Goal: Task Accomplishment & Management: Complete application form

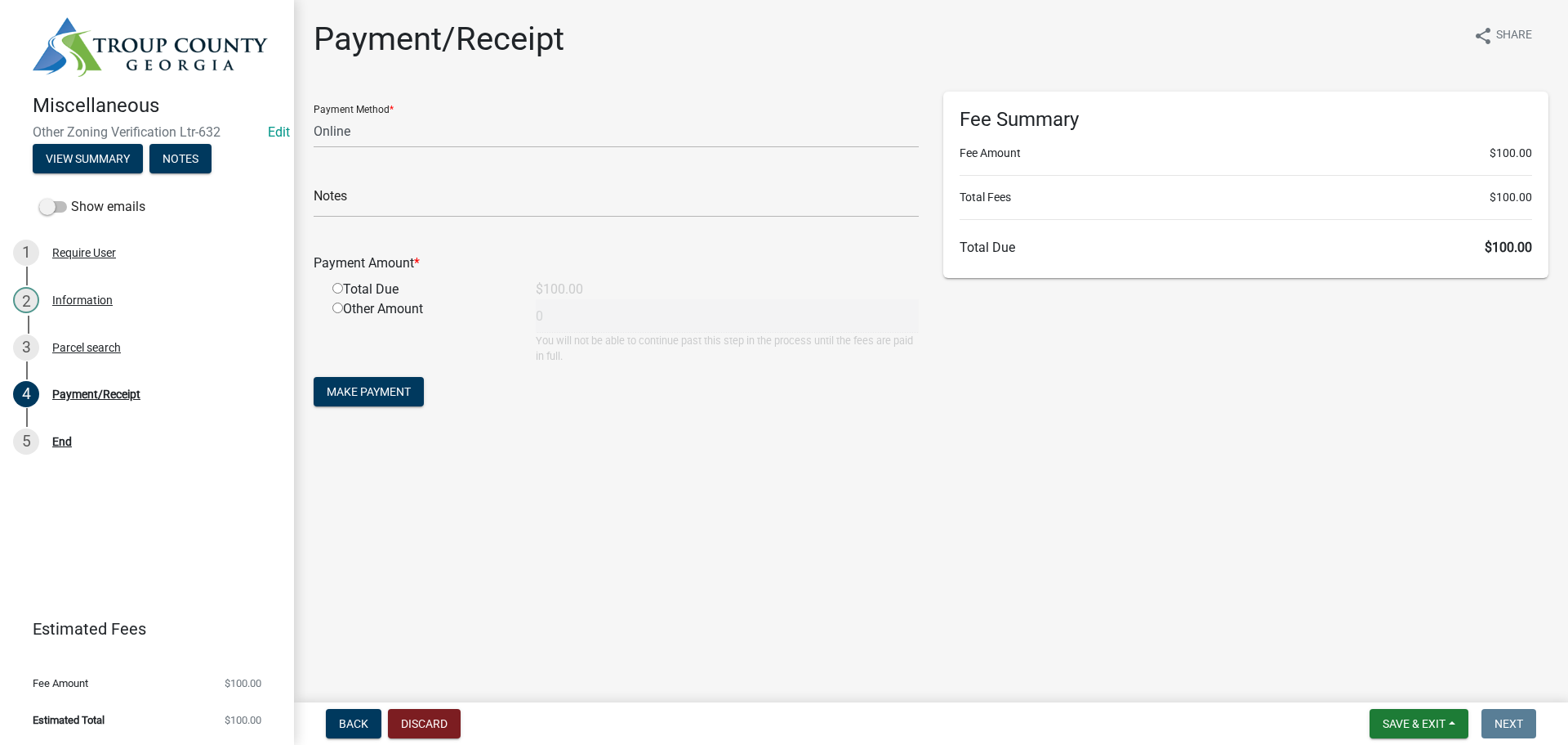
select select "3: 3"
click at [1402, 728] on span "Save & Exit" at bounding box center [1414, 723] width 63 height 13
click at [1381, 687] on button "Save & Exit" at bounding box center [1403, 681] width 131 height 39
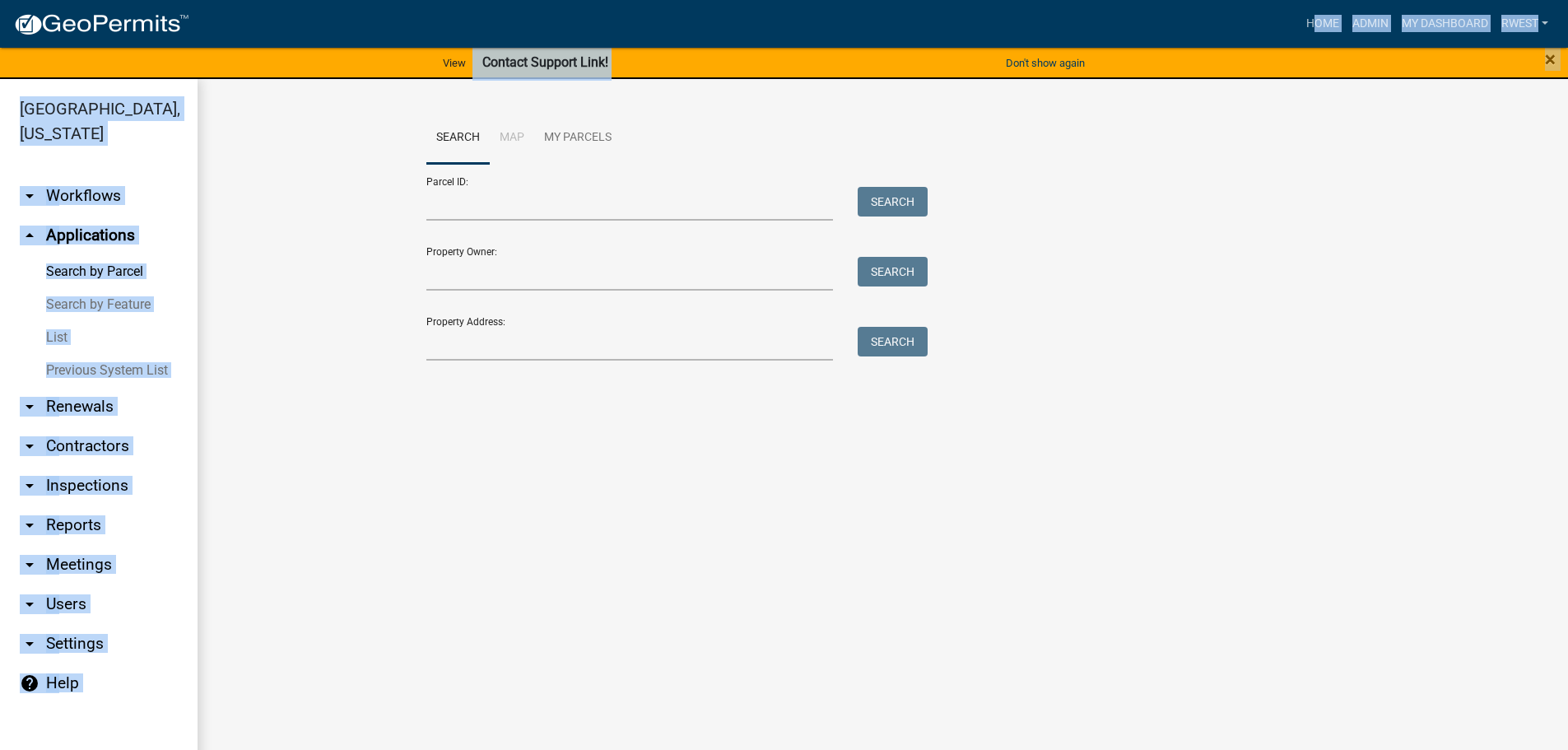
drag, startPoint x: 203, startPoint y: 85, endPoint x: 186, endPoint y: 3, distance: 83.7
click at [196, 25] on app-client-admin "Toggle drawer menu more_horiz Home Admin My Dashboard rwest Admin Account Contr…" at bounding box center [784, 386] width 1568 height 767
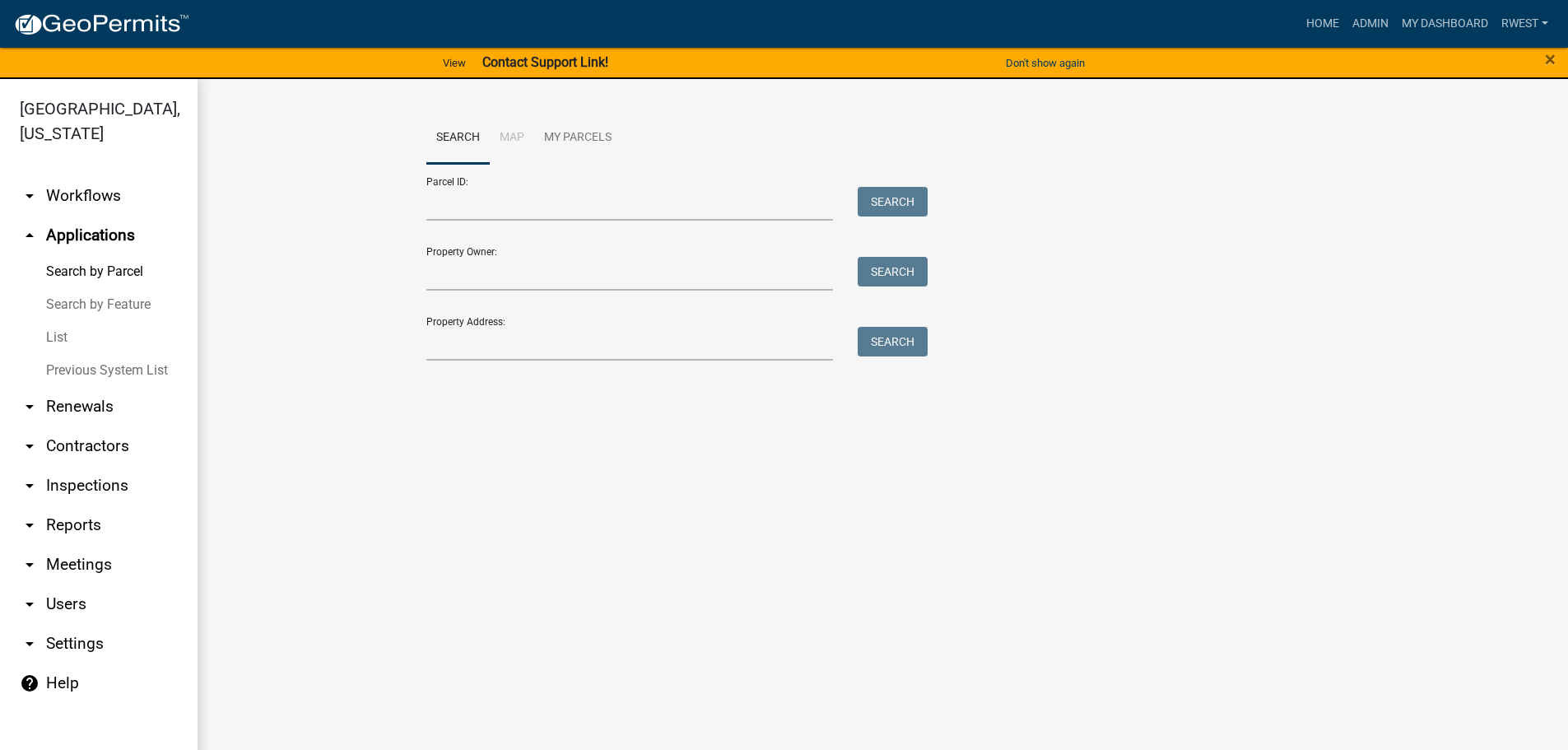
drag, startPoint x: 418, startPoint y: 392, endPoint x: 416, endPoint y: 403, distance: 11.2
click at [418, 392] on div "Search Map My Parcels Parcel ID: Search Property Owner: Search Property Address…" at bounding box center [883, 243] width 1371 height 329
click at [1372, 22] on link "Admin" at bounding box center [1371, 24] width 49 height 31
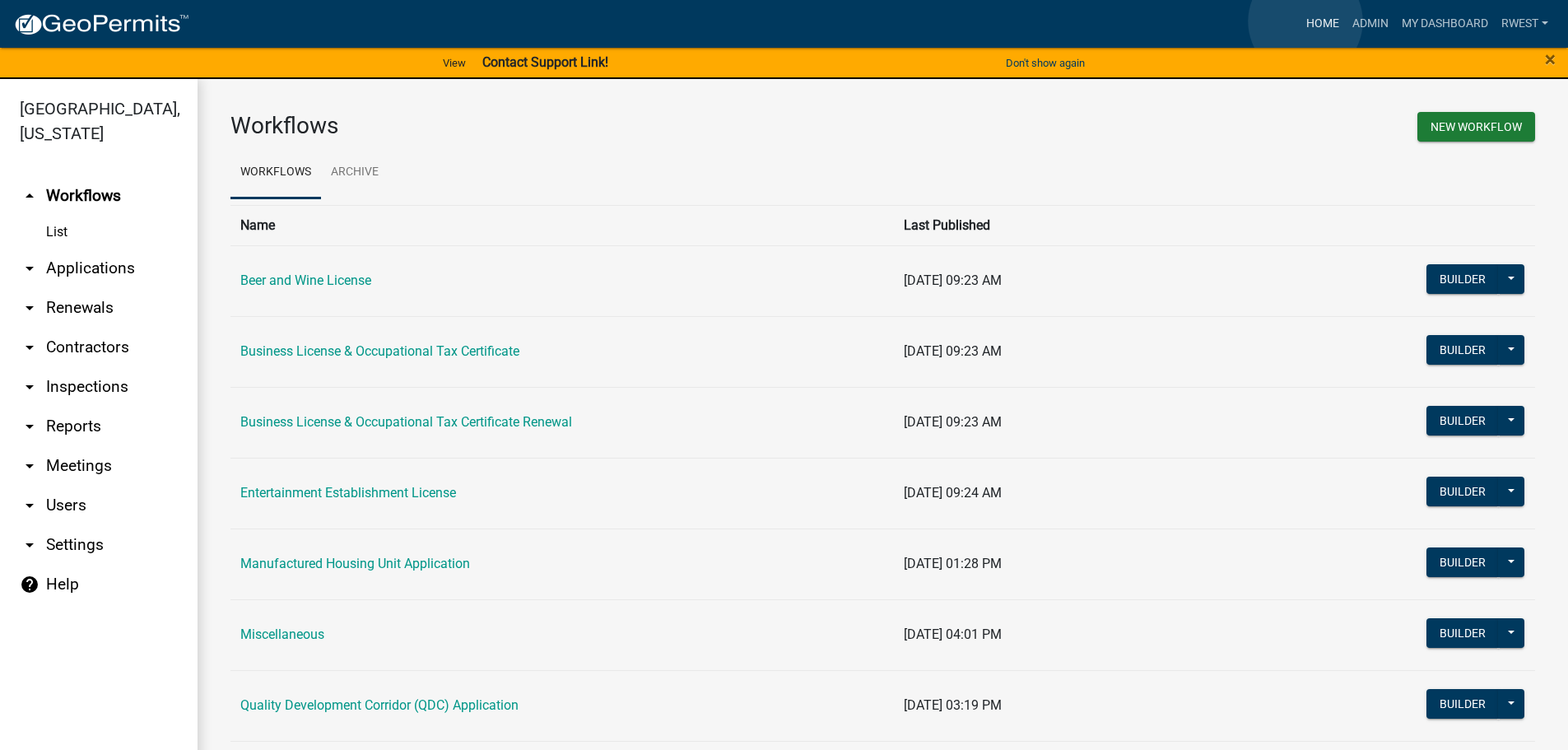
click at [1305, 21] on link "Home" at bounding box center [1322, 24] width 46 height 31
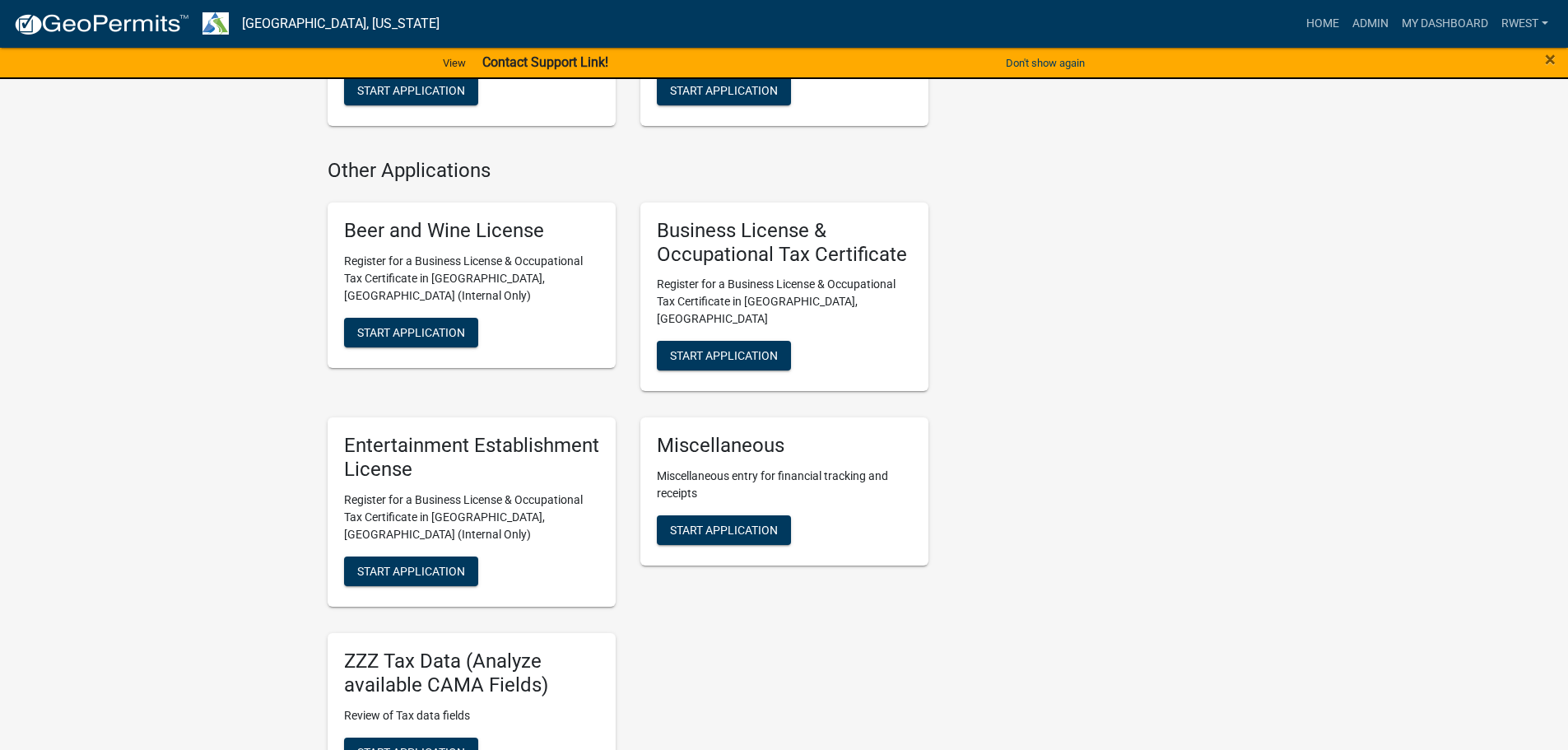
scroll to position [1234, 0]
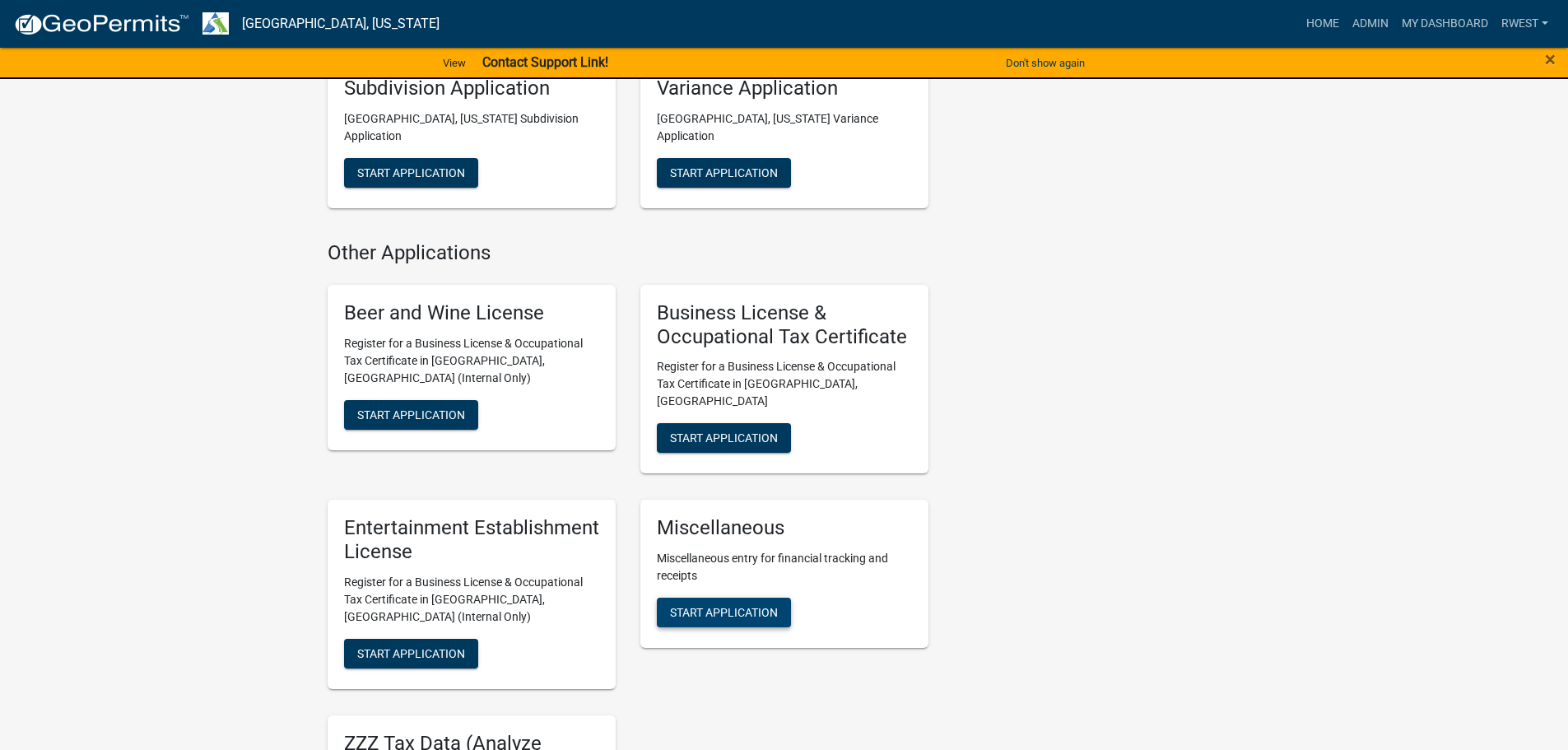
click at [726, 606] on span "Start Application" at bounding box center [724, 612] width 108 height 13
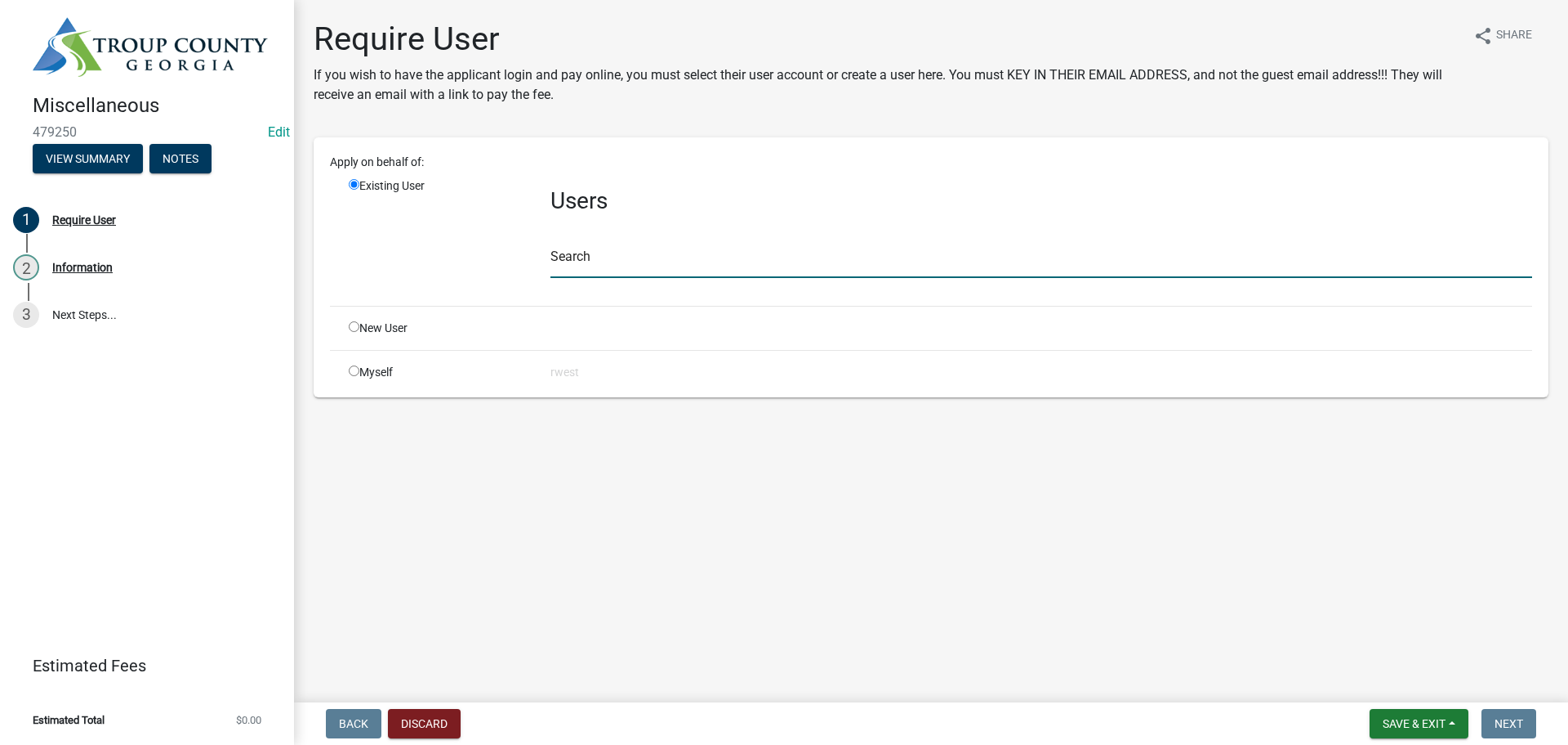
click at [605, 258] on input "text" at bounding box center [1041, 260] width 982 height 34
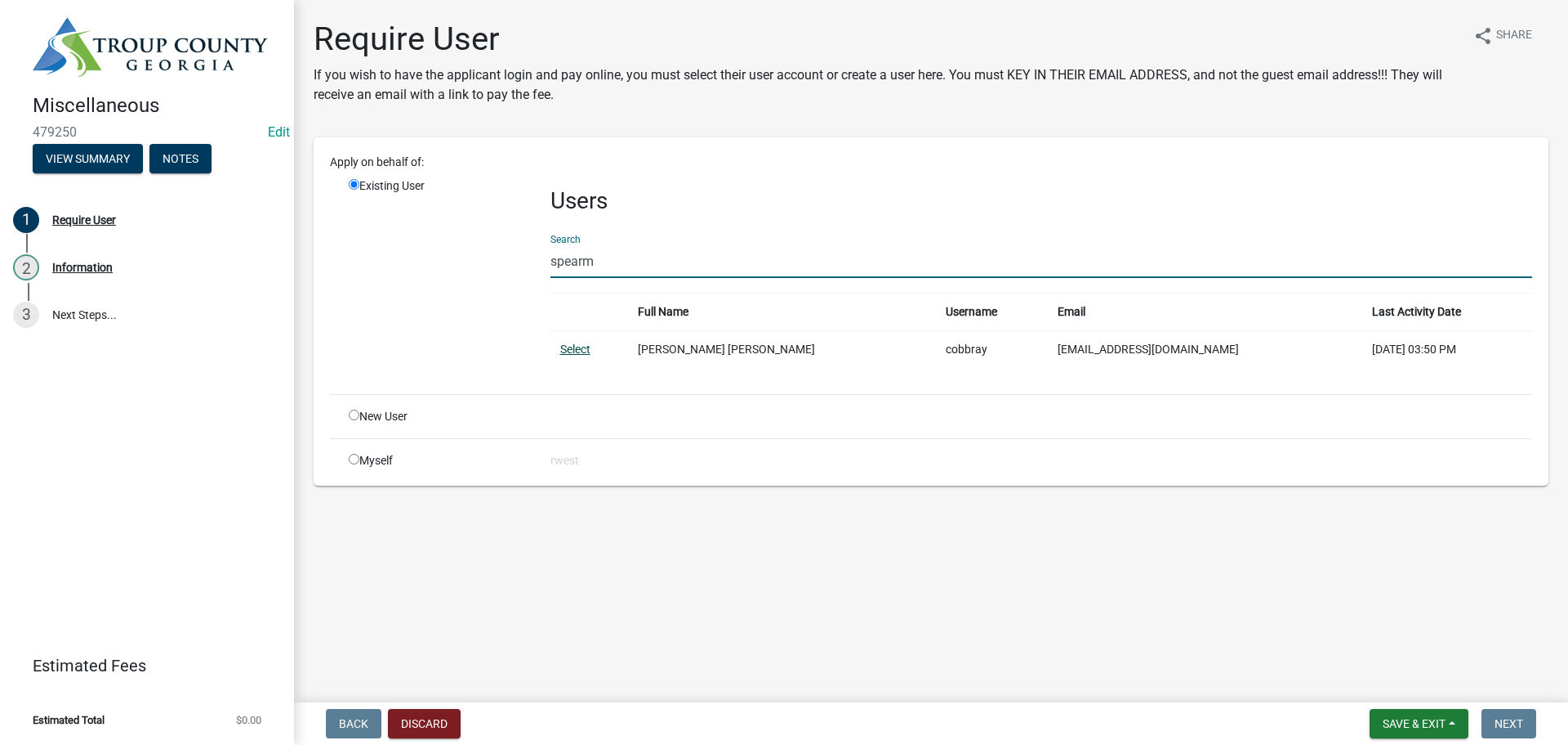
type input "spearm"
click at [575, 347] on link "Select" at bounding box center [575, 348] width 30 height 13
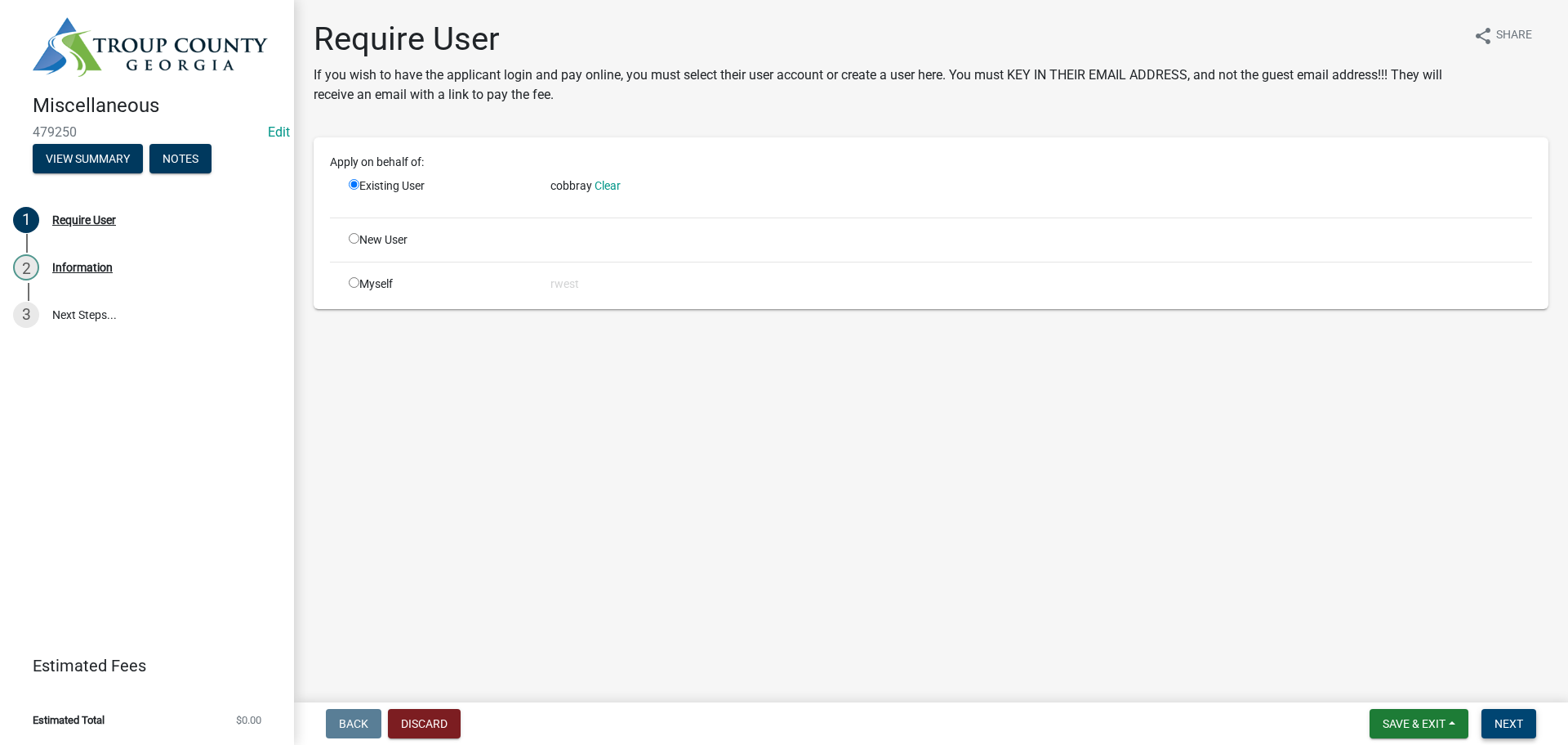
drag, startPoint x: 1521, startPoint y: 722, endPoint x: 1254, endPoint y: 698, distance: 268.1
click at [1518, 725] on span "Next" at bounding box center [1509, 723] width 29 height 13
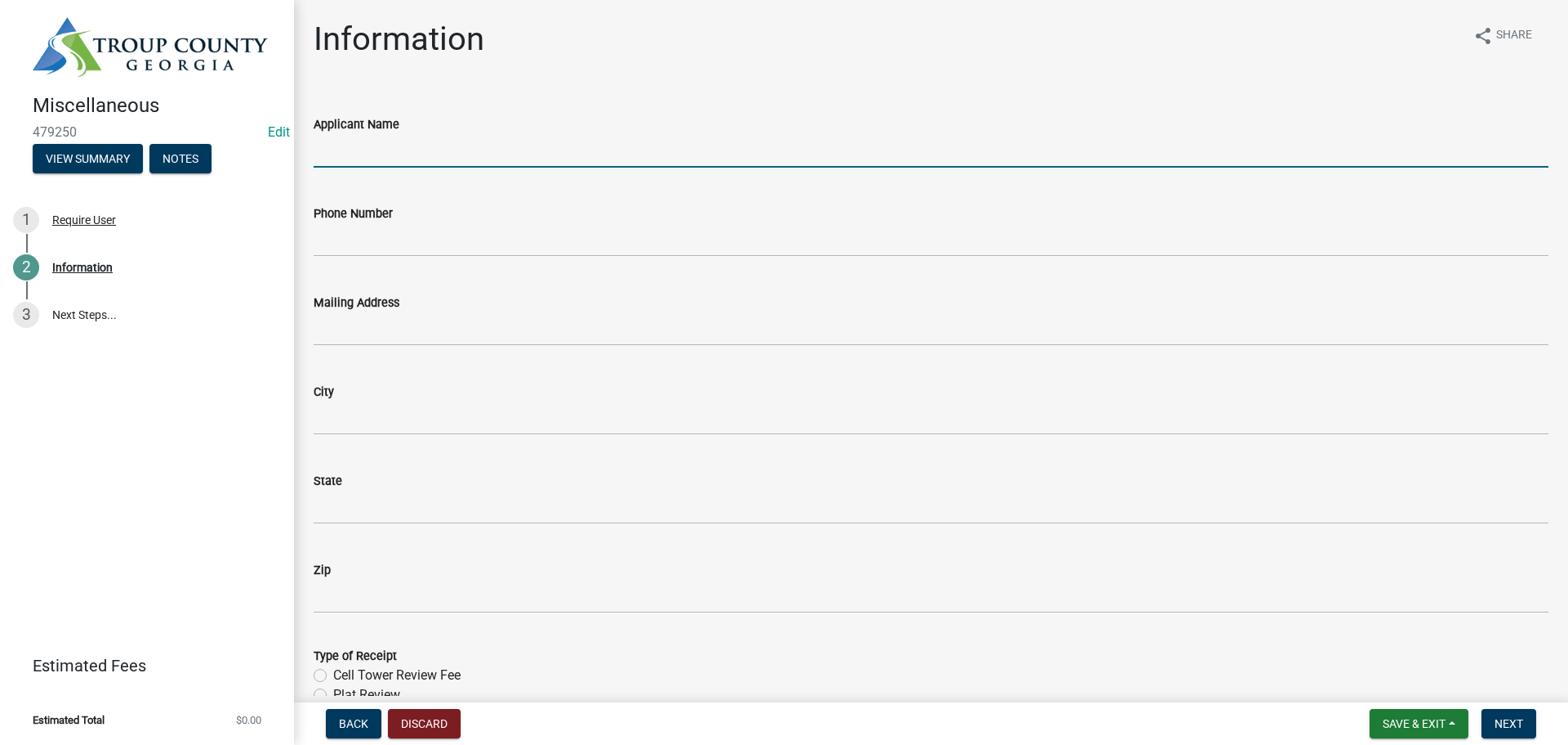
click at [342, 149] on input "Applicant Name" at bounding box center [931, 151] width 1235 height 34
click at [344, 152] on input "Speaman Cobb" at bounding box center [931, 151] width 1235 height 34
type input "Spearman Cobb"
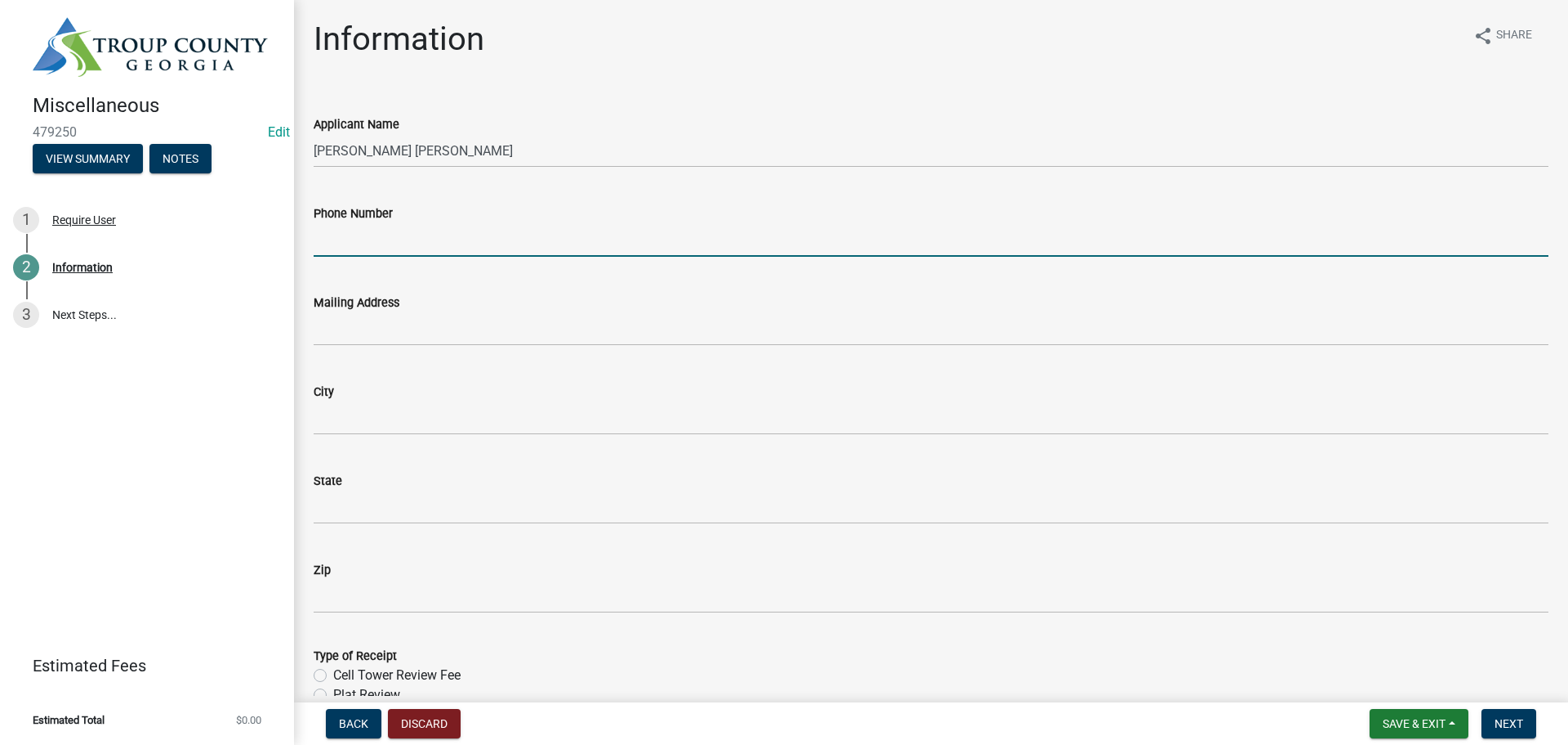
click at [371, 250] on input "Phone Number" at bounding box center [931, 240] width 1235 height 34
click at [366, 248] on input "Phone Number" at bounding box center [931, 240] width 1235 height 34
type input "334-303-7670"
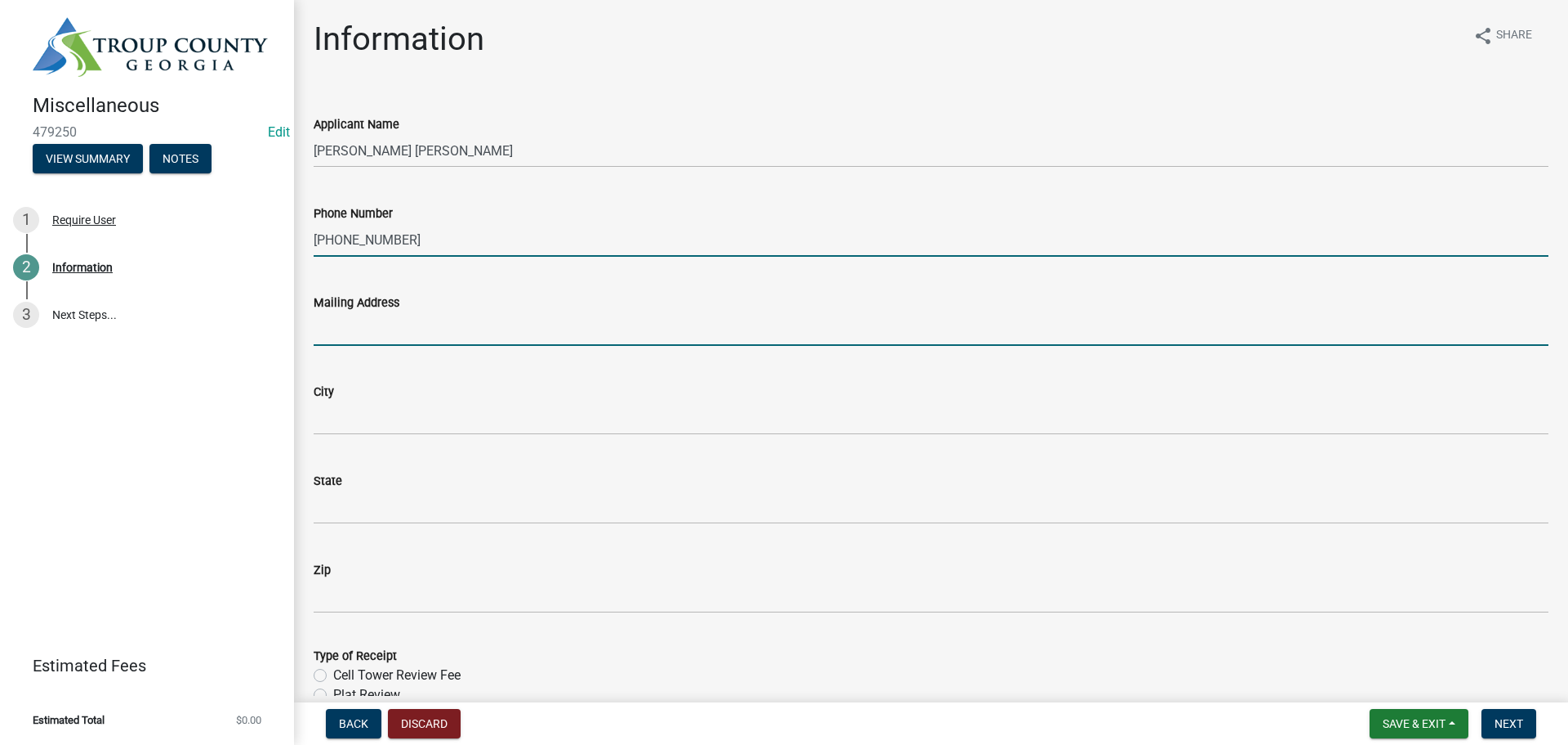
click at [365, 332] on input "Mailing Address" at bounding box center [931, 328] width 1235 height 34
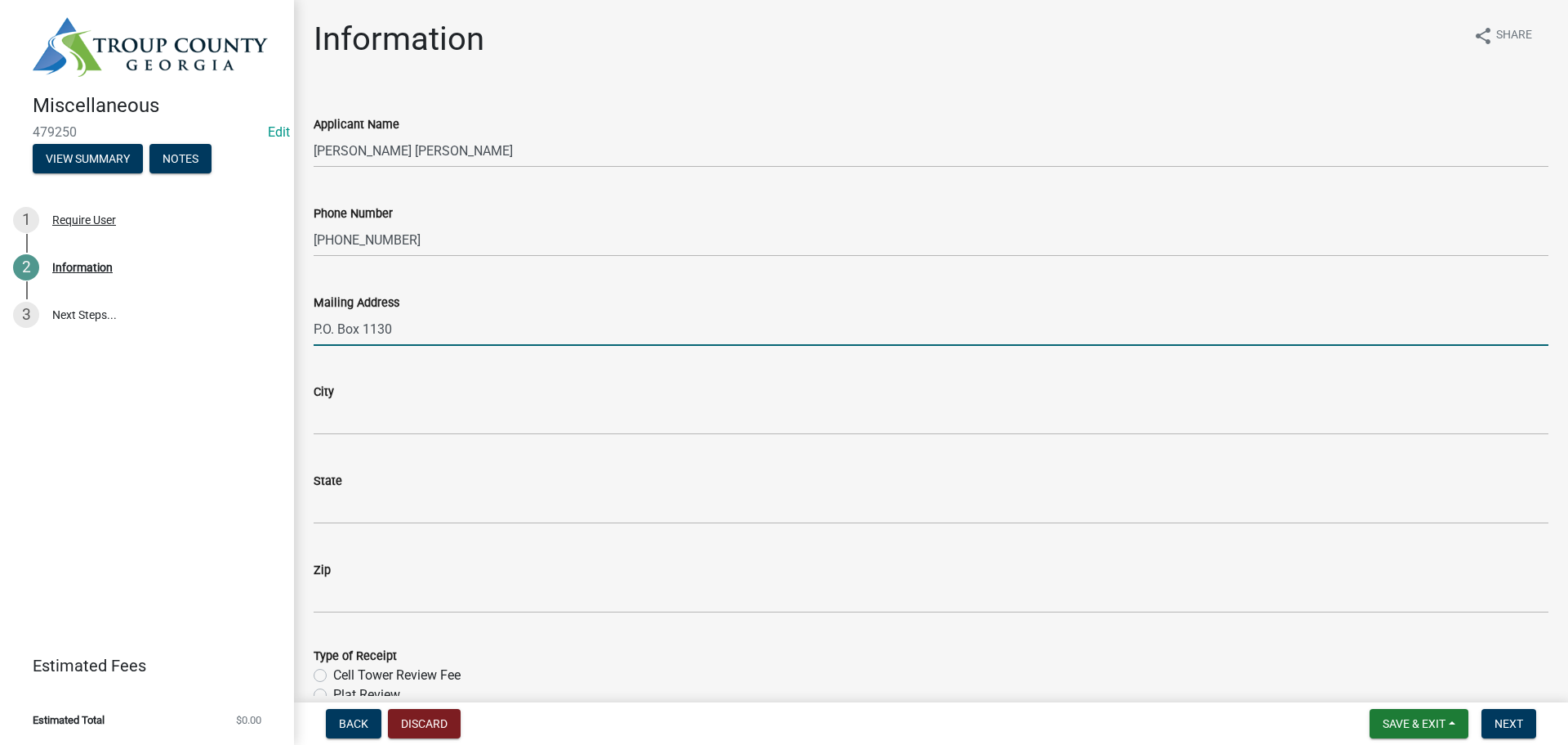
type input "P.O. Box 1130"
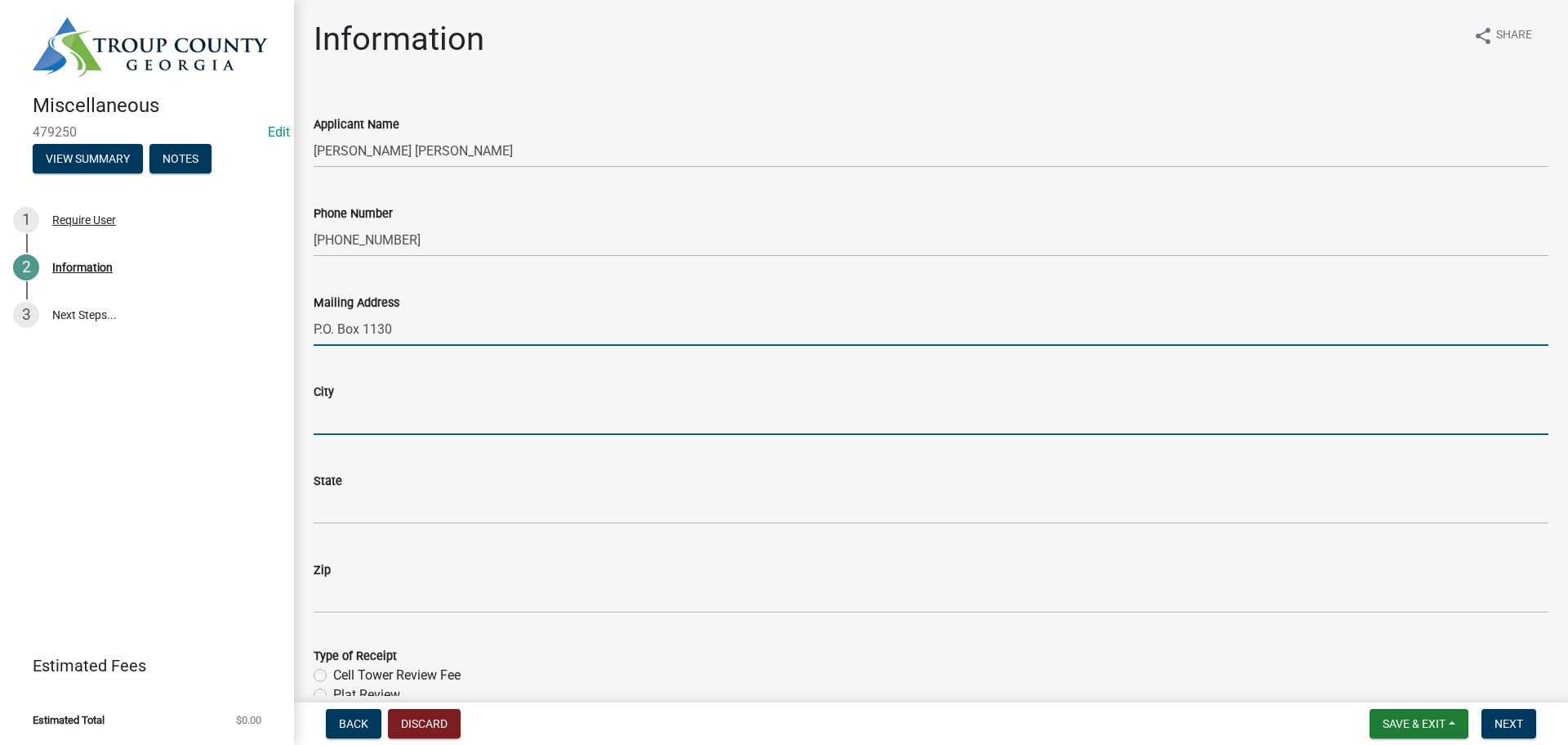
click at [336, 420] on input "City" at bounding box center [931, 417] width 1235 height 34
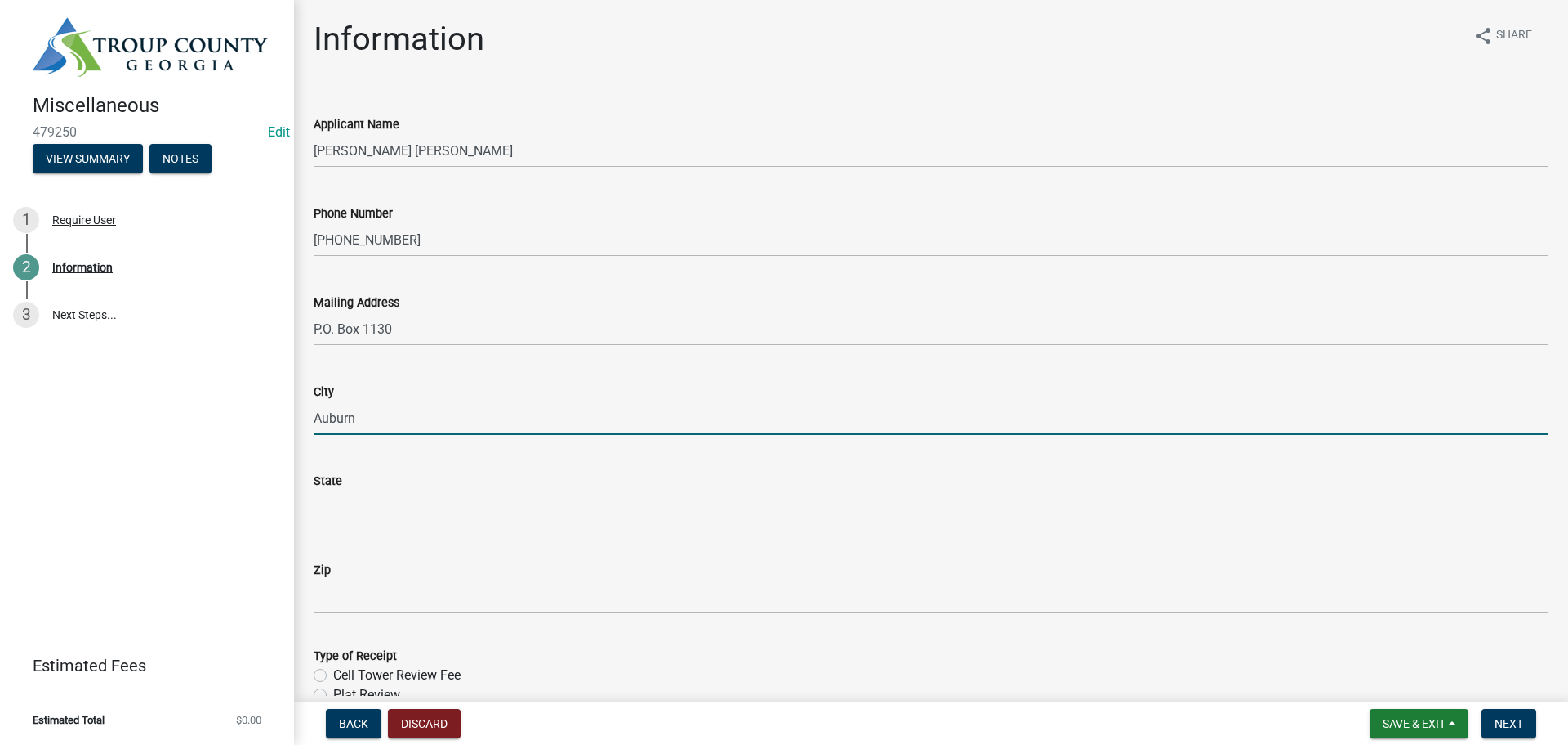
type input "Auburn"
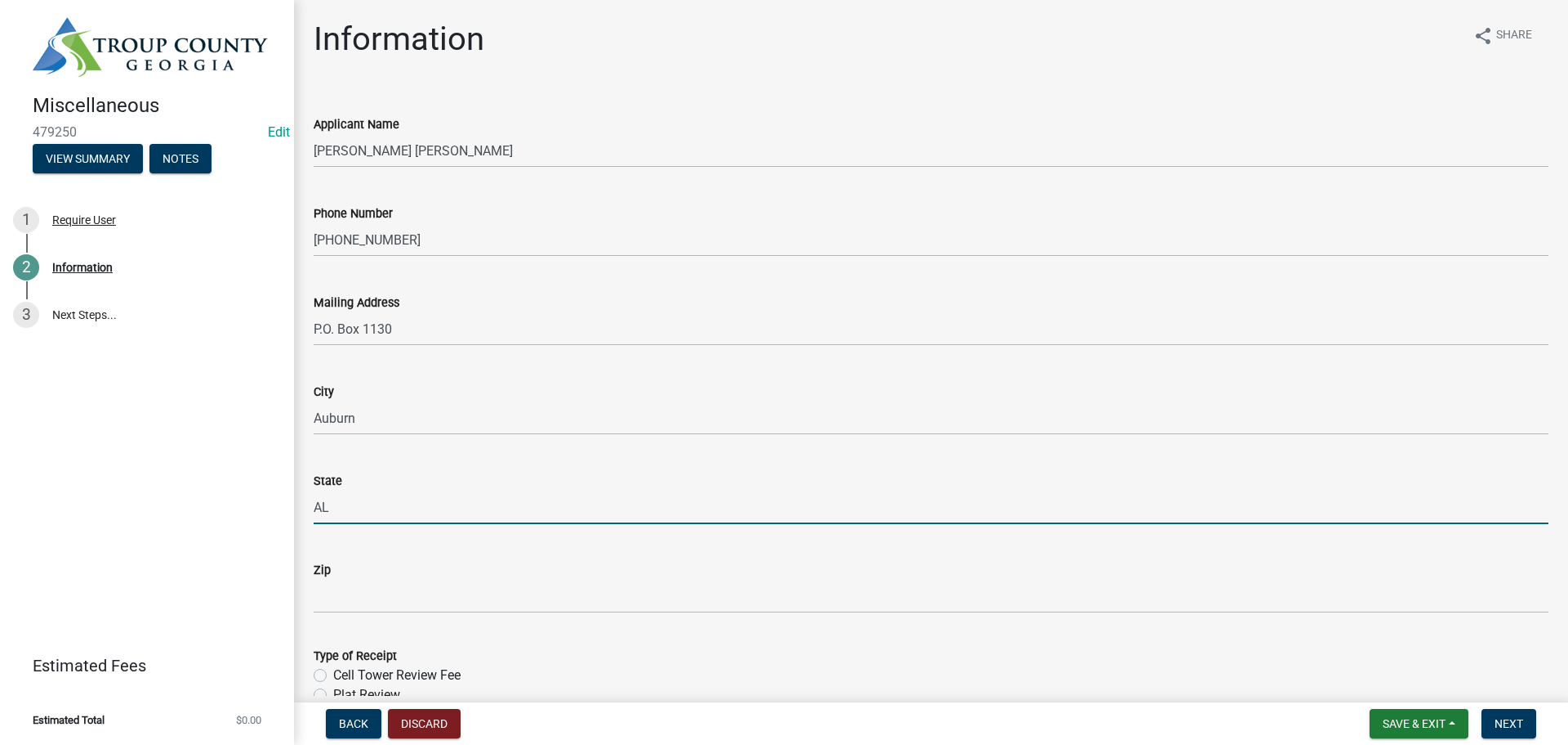
type input "AL"
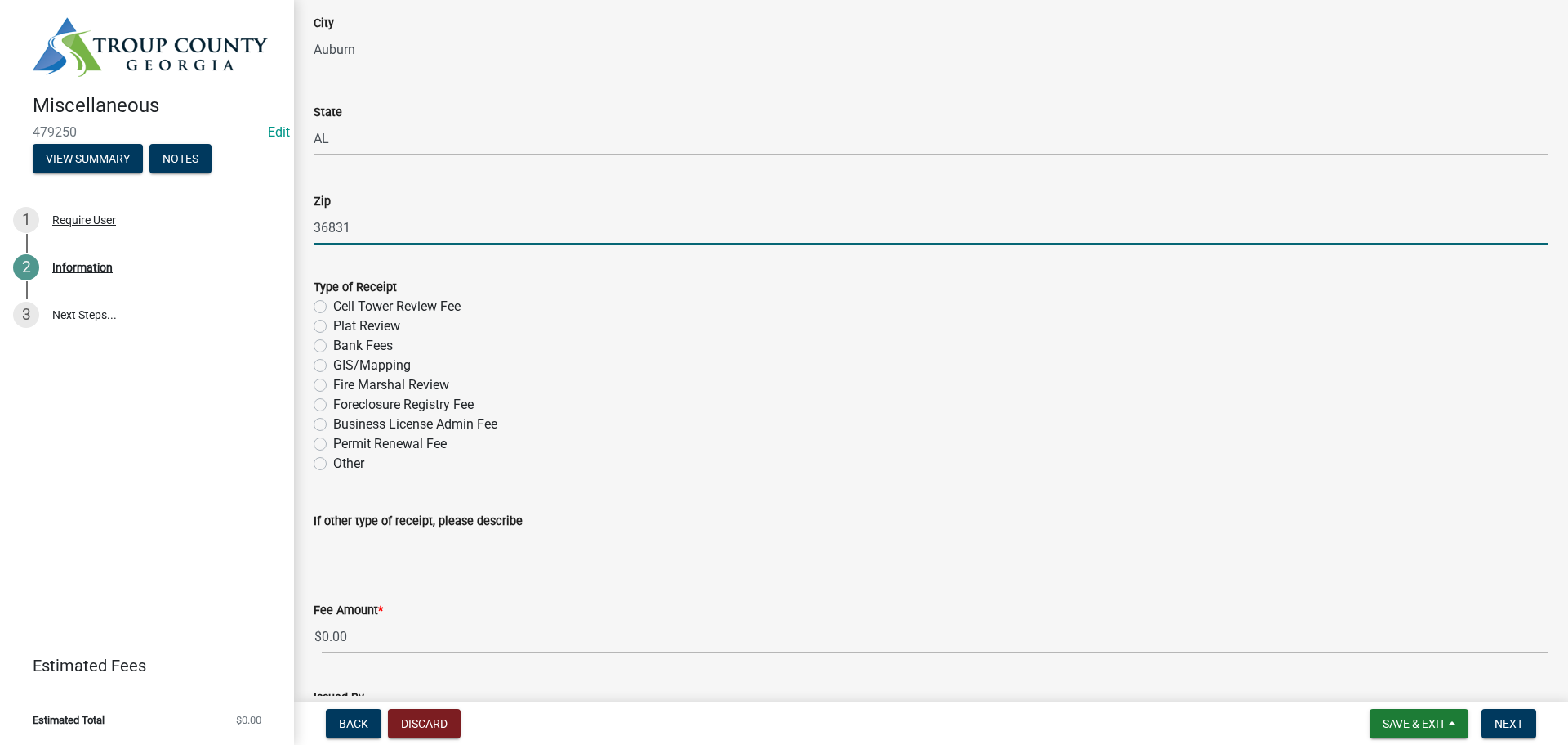
scroll to position [408, 0]
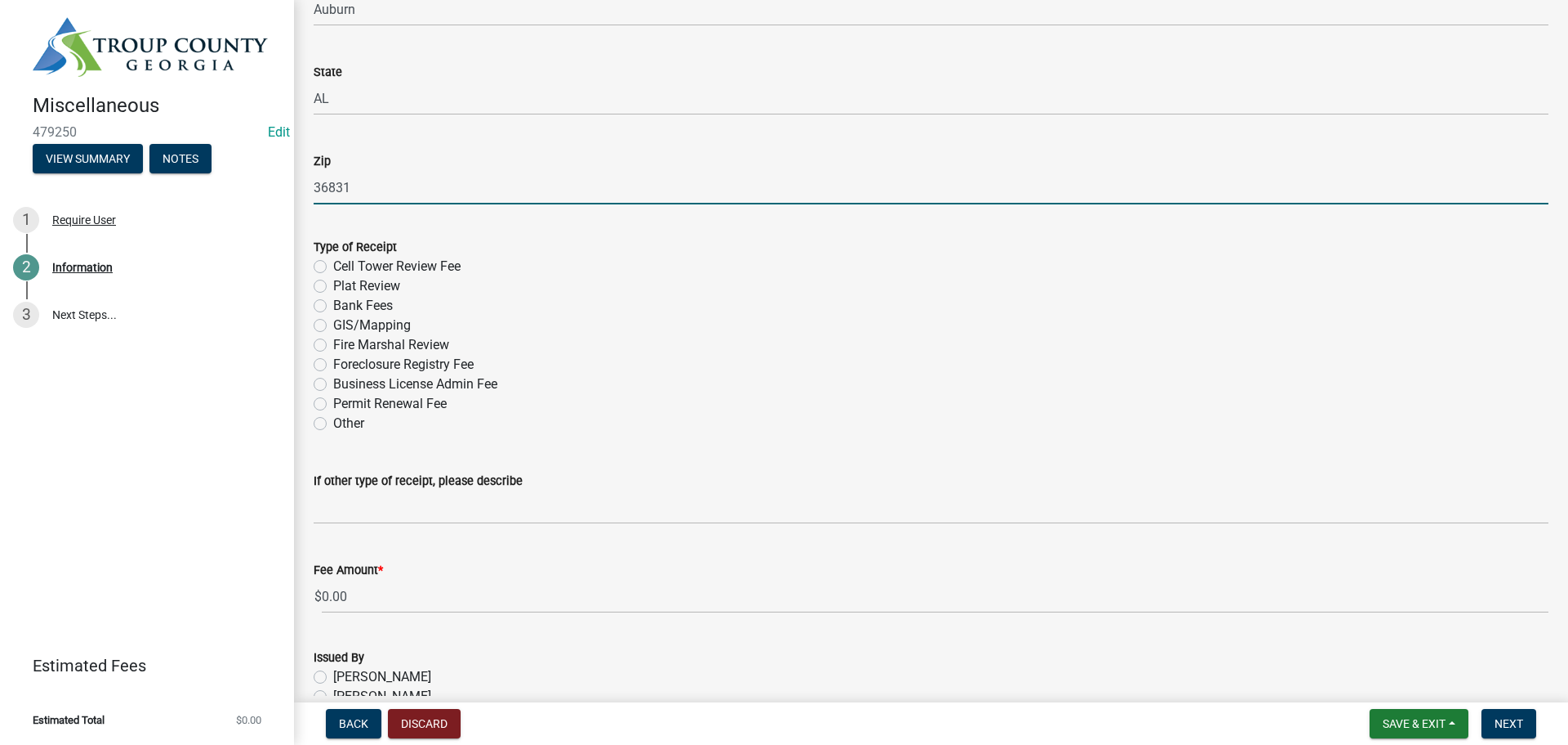
type input "36831"
click at [333, 420] on label "Other" at bounding box center [348, 424] width 31 height 20
click at [333, 420] on input "Other" at bounding box center [338, 419] width 11 height 11
radio input "true"
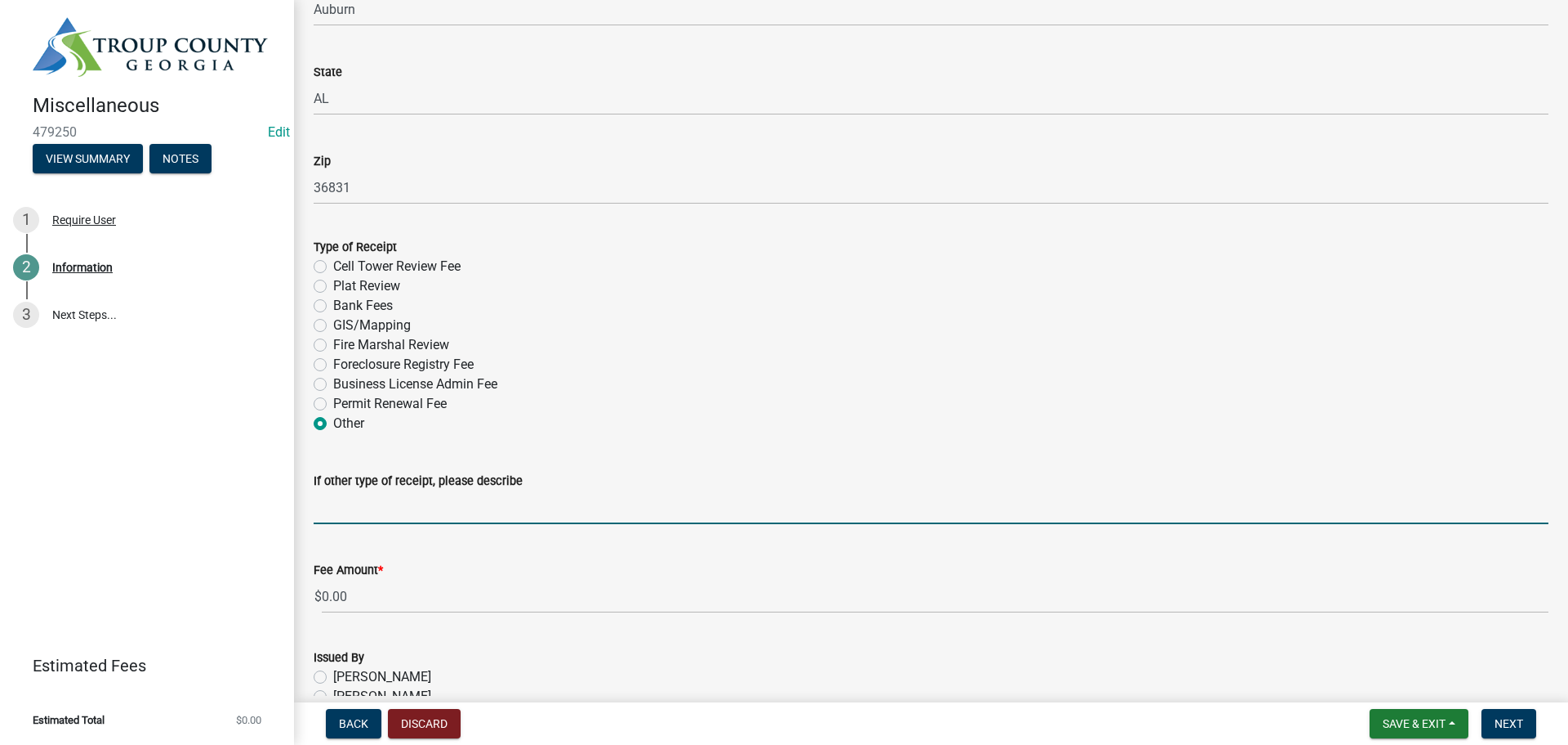
click at [336, 519] on input "If other type of receipt, please describe" at bounding box center [931, 506] width 1235 height 34
type input "/"
type input "Civil Plans"
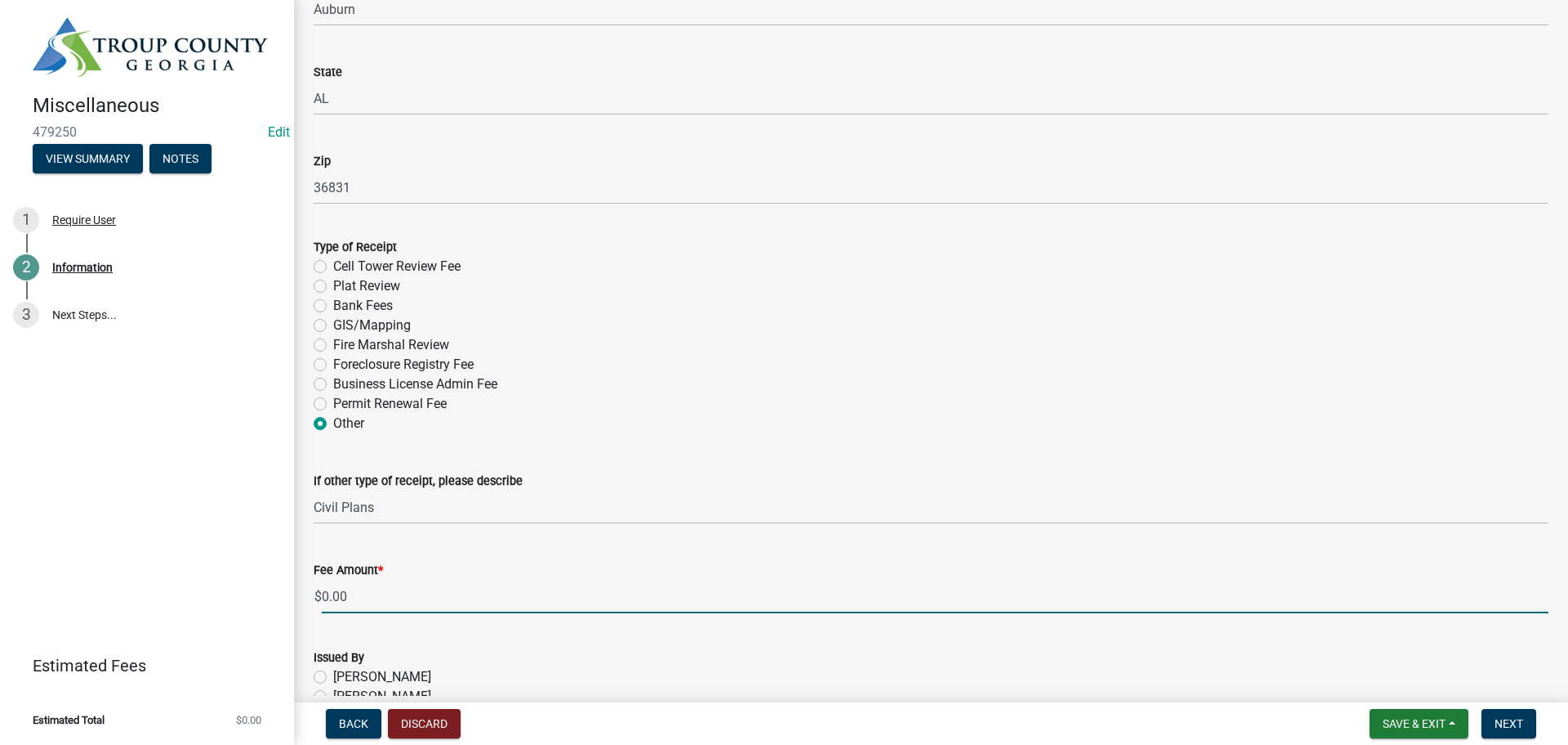
drag, startPoint x: 365, startPoint y: 599, endPoint x: 319, endPoint y: 592, distance: 46.5
click at [319, 592] on div "$ 0.00" at bounding box center [931, 596] width 1235 height 34
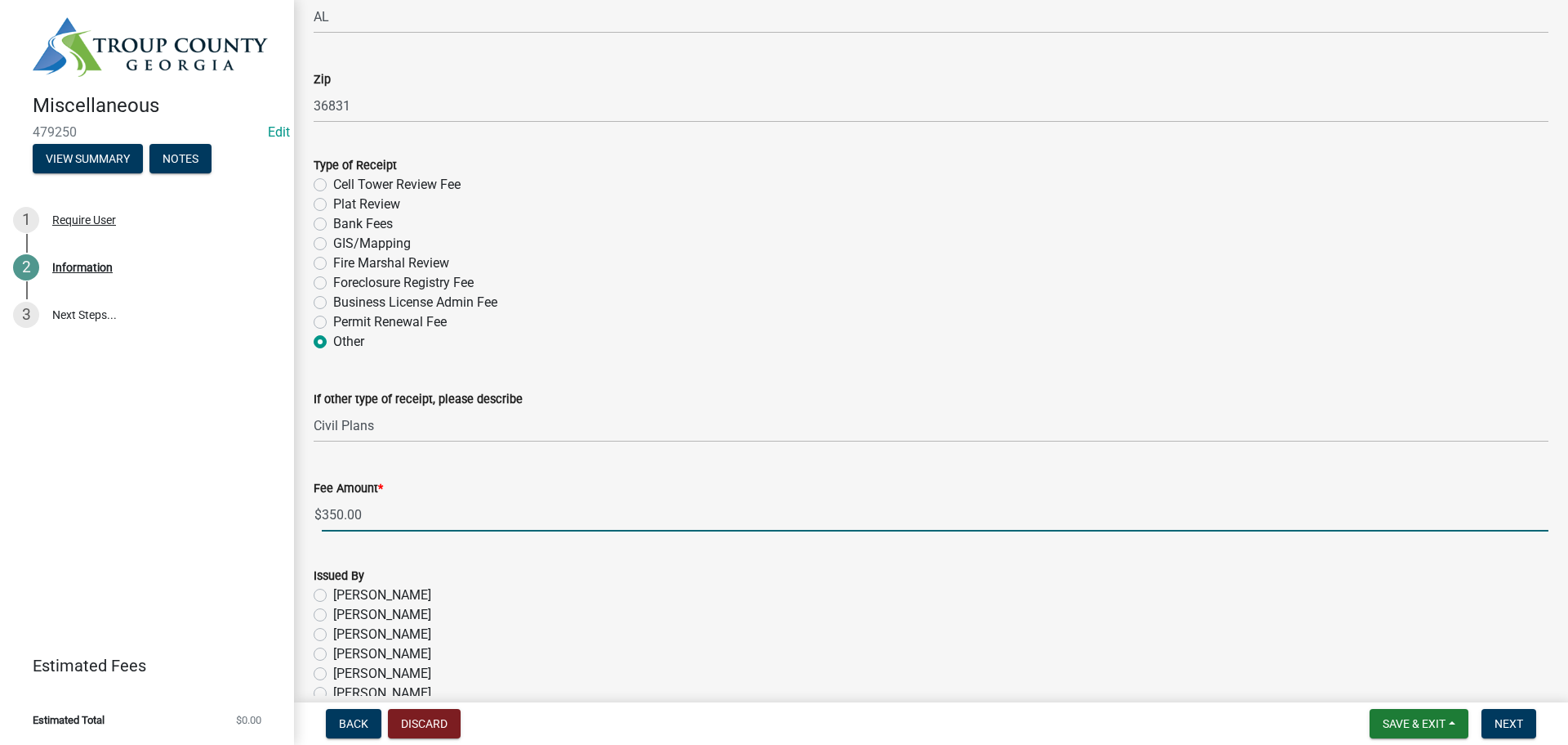
type input "350.00"
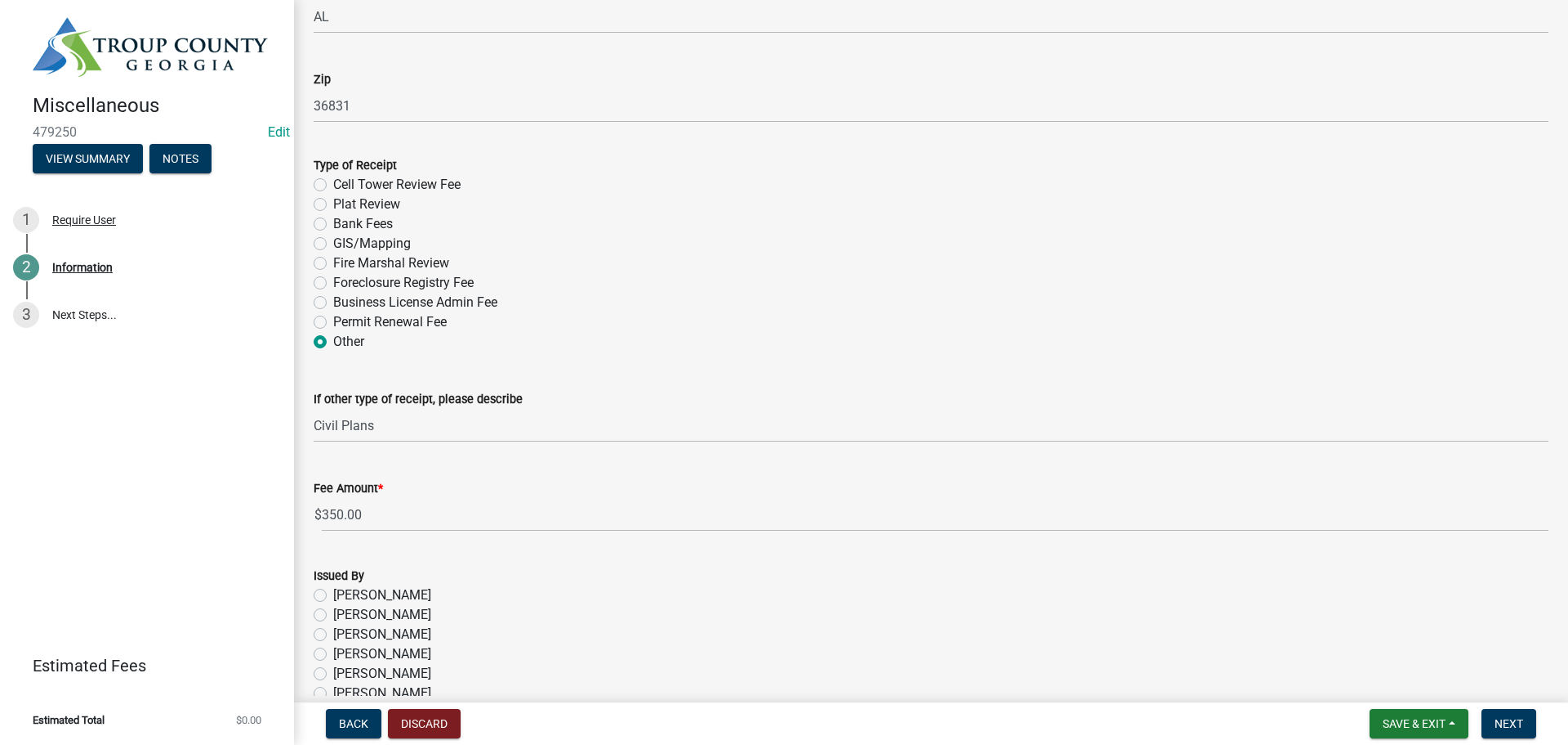
click at [333, 597] on label "[PERSON_NAME]" at bounding box center [382, 595] width 98 height 20
click at [333, 596] on input "[PERSON_NAME]" at bounding box center [338, 591] width 11 height 11
radio input "true"
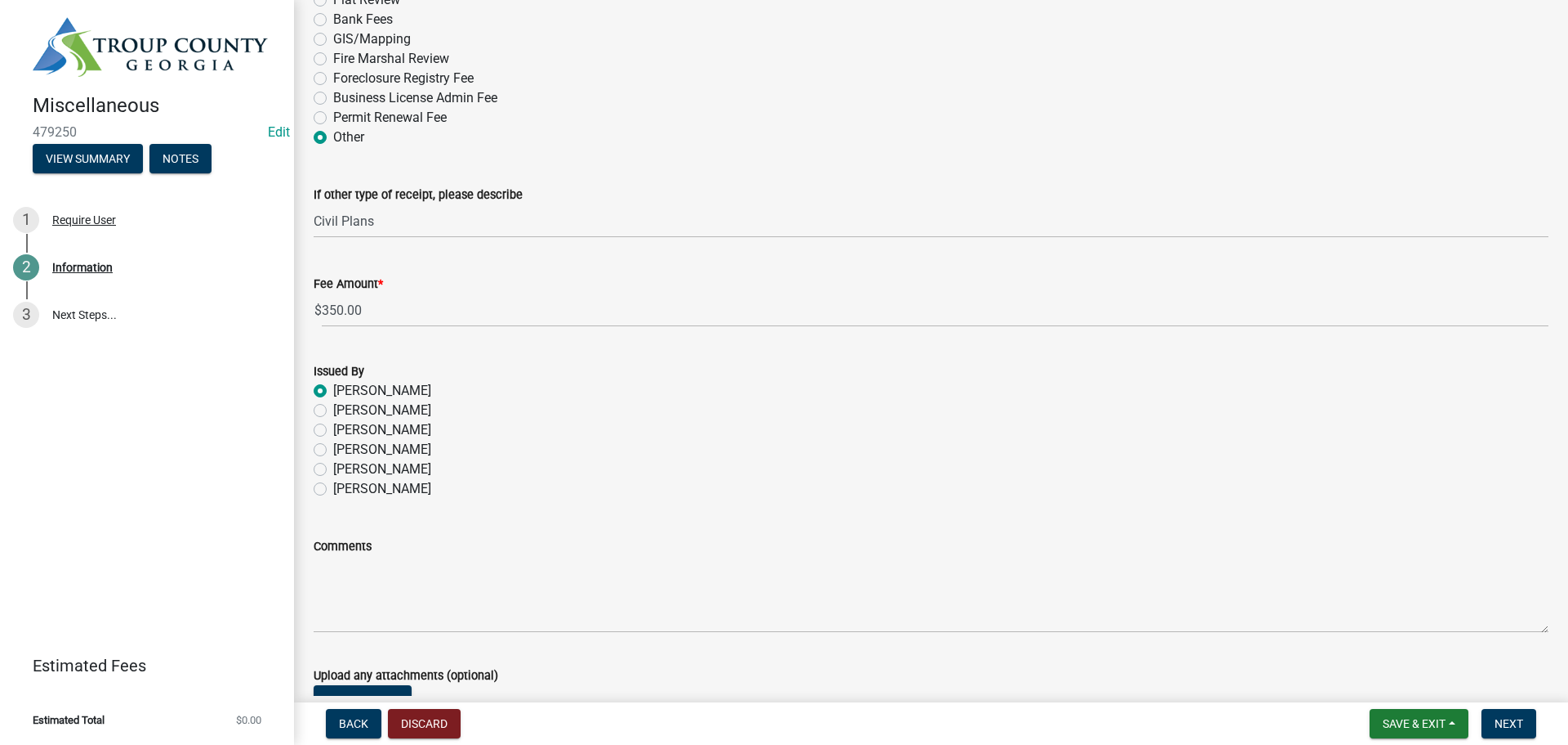
scroll to position [902, 0]
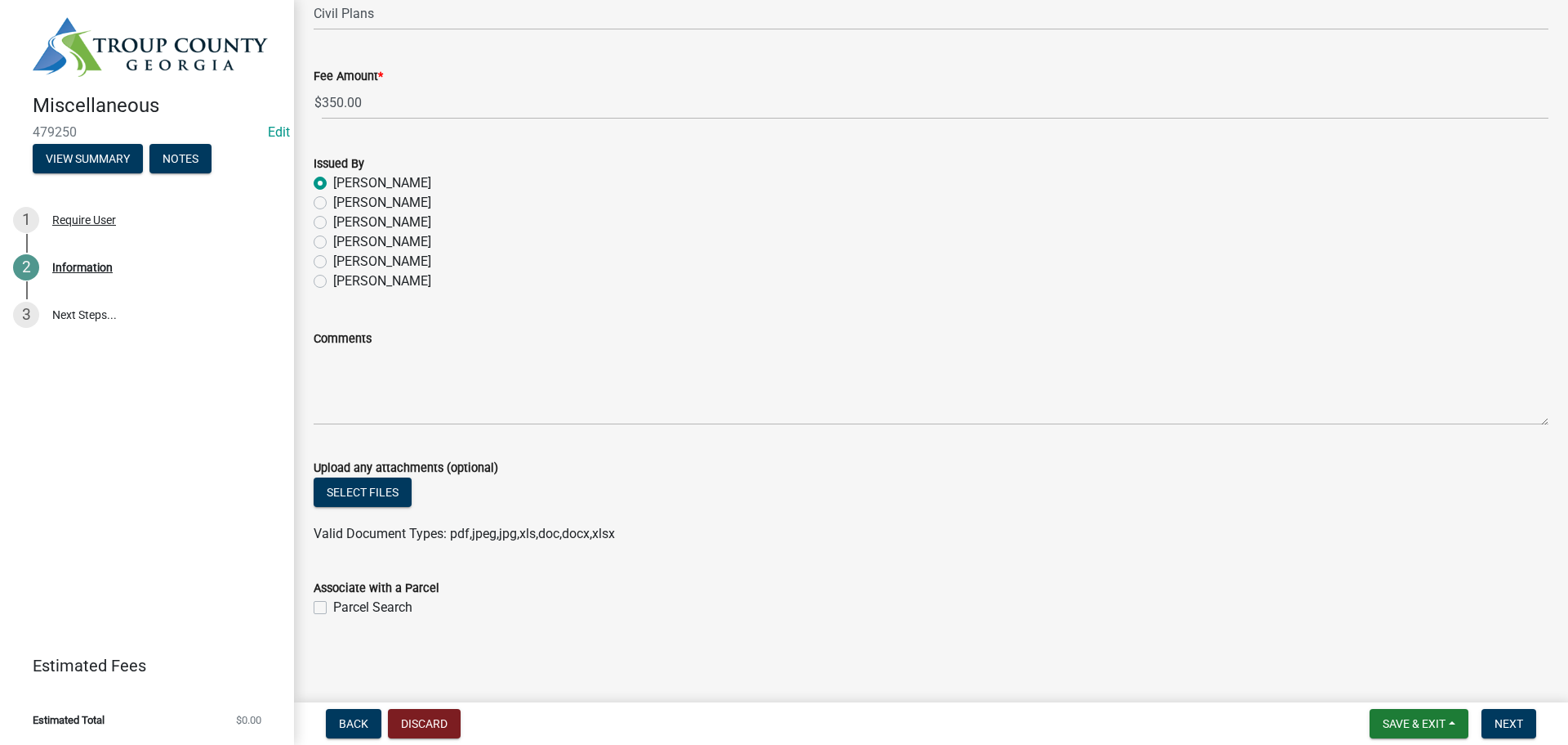
click at [333, 613] on label "Parcel Search" at bounding box center [372, 607] width 79 height 20
click at [333, 608] on input "Parcel Search" at bounding box center [338, 603] width 11 height 11
checkbox input "true"
click at [1521, 726] on span "Next" at bounding box center [1509, 723] width 29 height 13
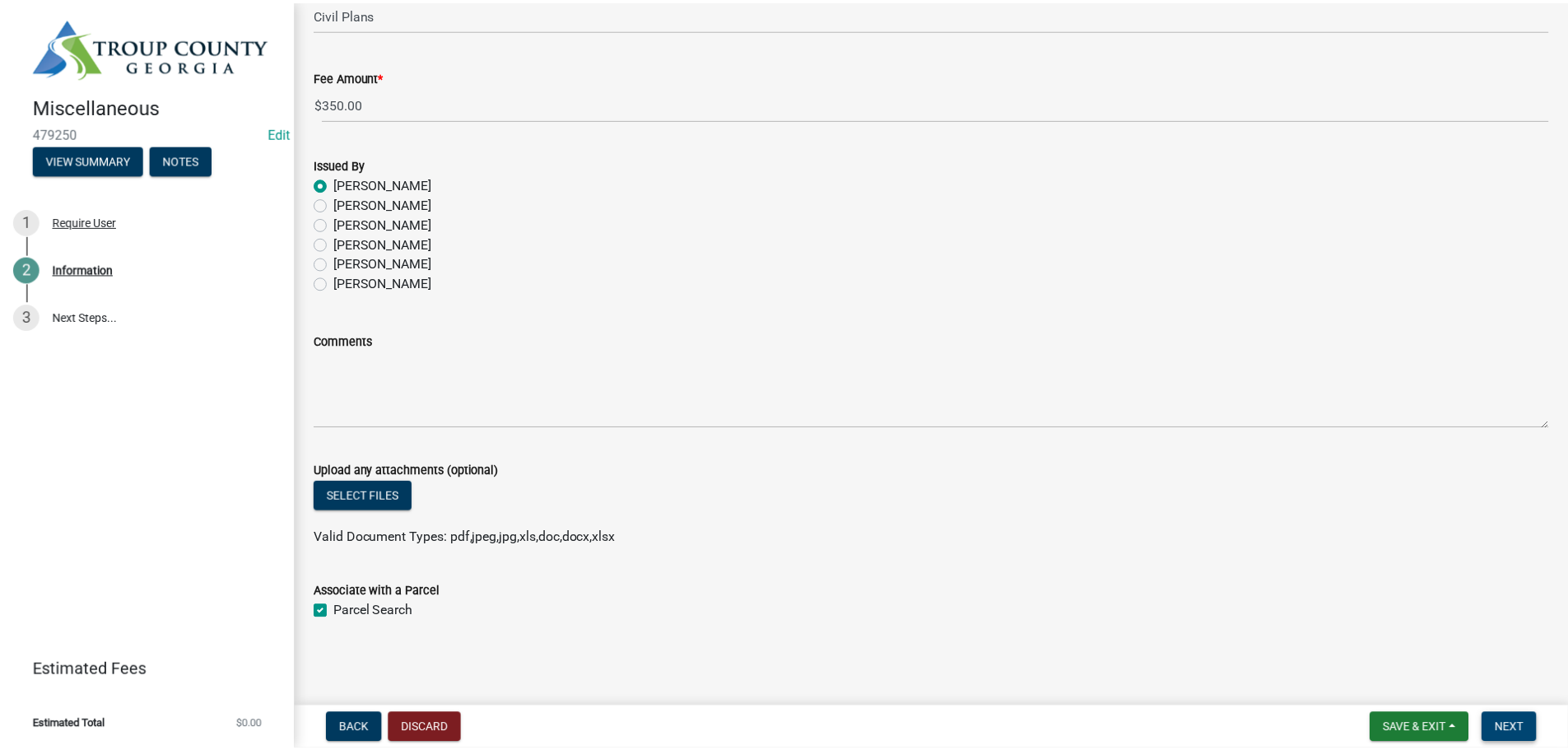
scroll to position [0, 0]
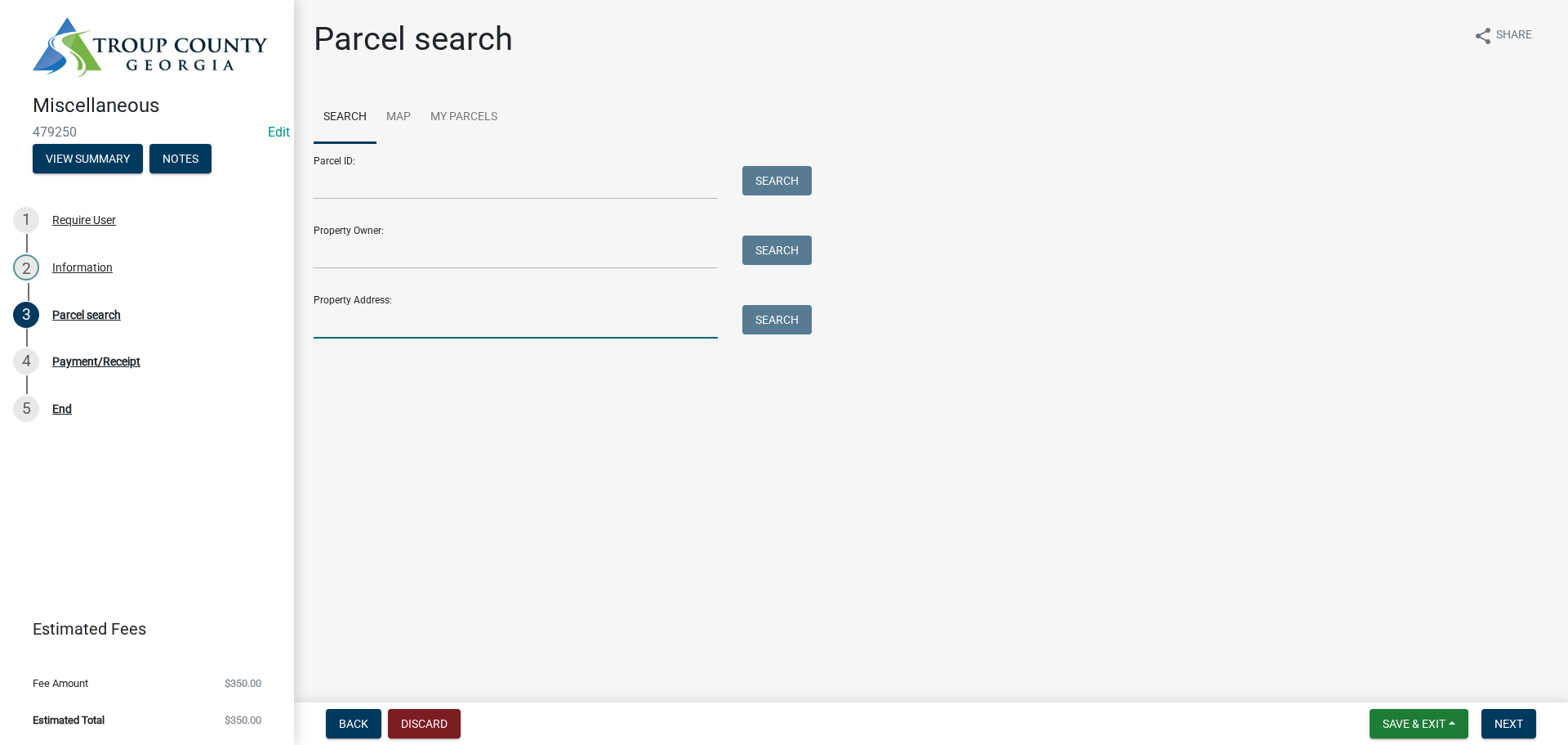
click at [383, 327] on input "Property Address:" at bounding box center [516, 321] width 404 height 34
type input "195 s davis"
click at [794, 319] on button "Search" at bounding box center [777, 319] width 70 height 29
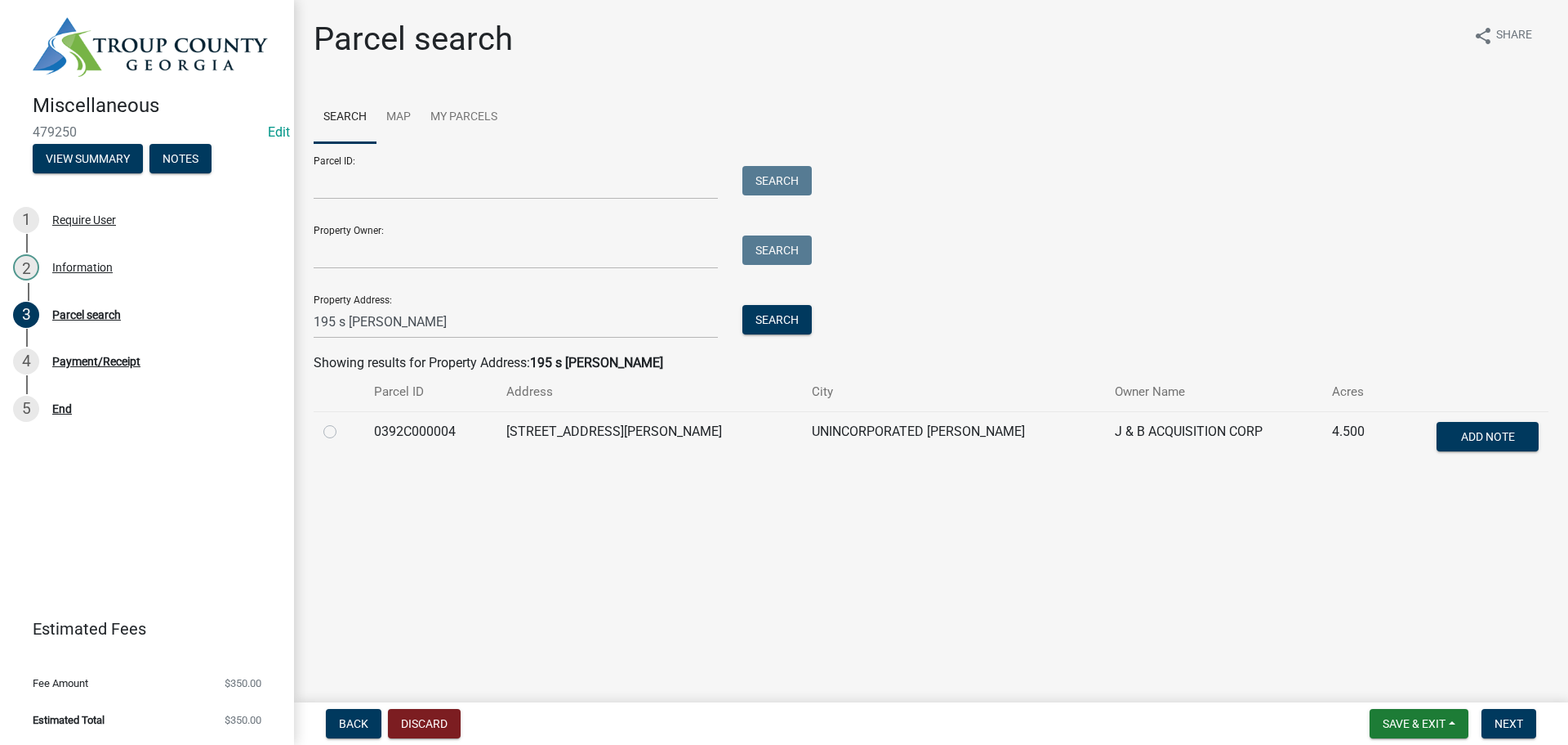
click at [343, 422] on label at bounding box center [343, 422] width 0 height 0
click at [343, 431] on input "radio" at bounding box center [348, 427] width 11 height 11
radio input "true"
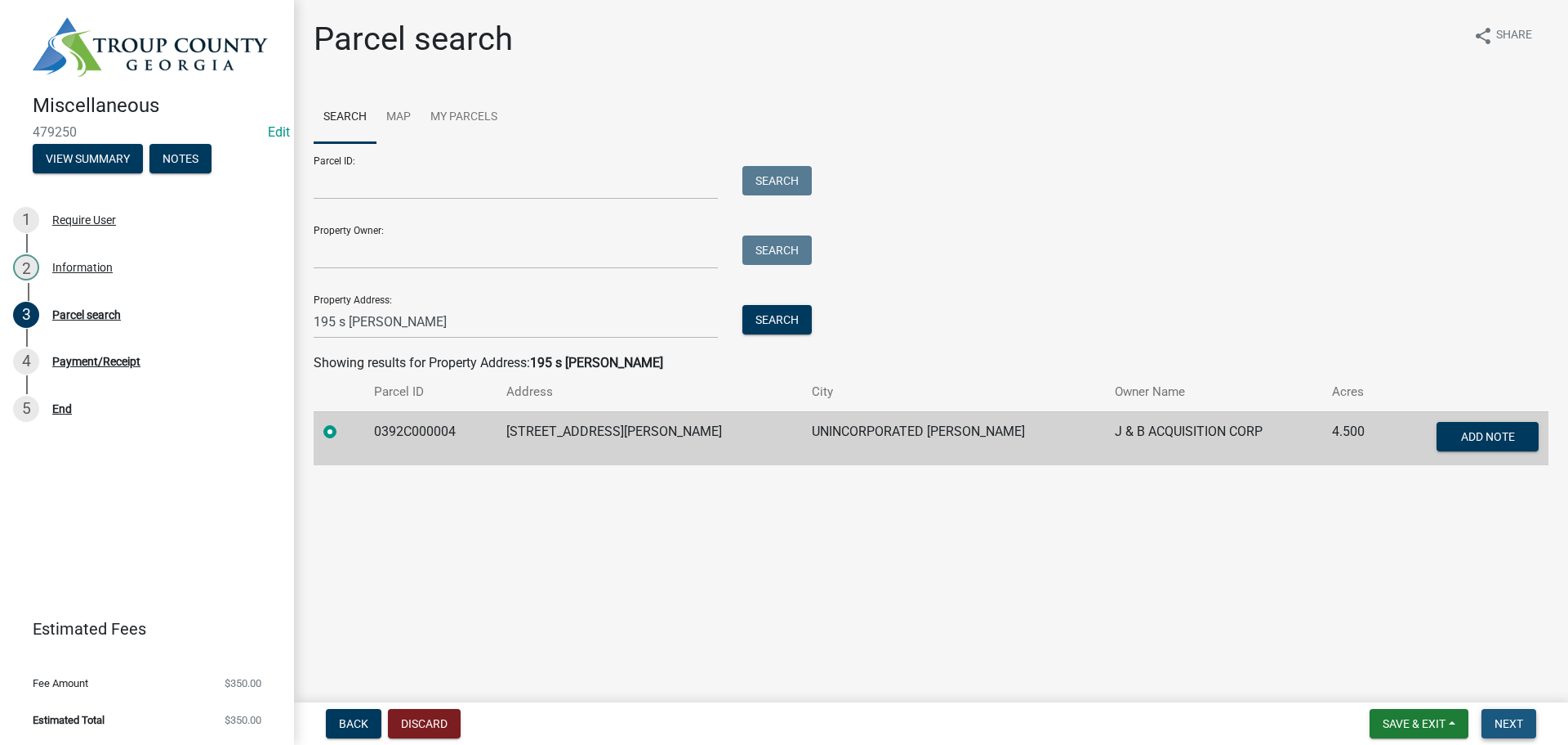
click at [1526, 726] on button "Next" at bounding box center [1509, 723] width 54 height 29
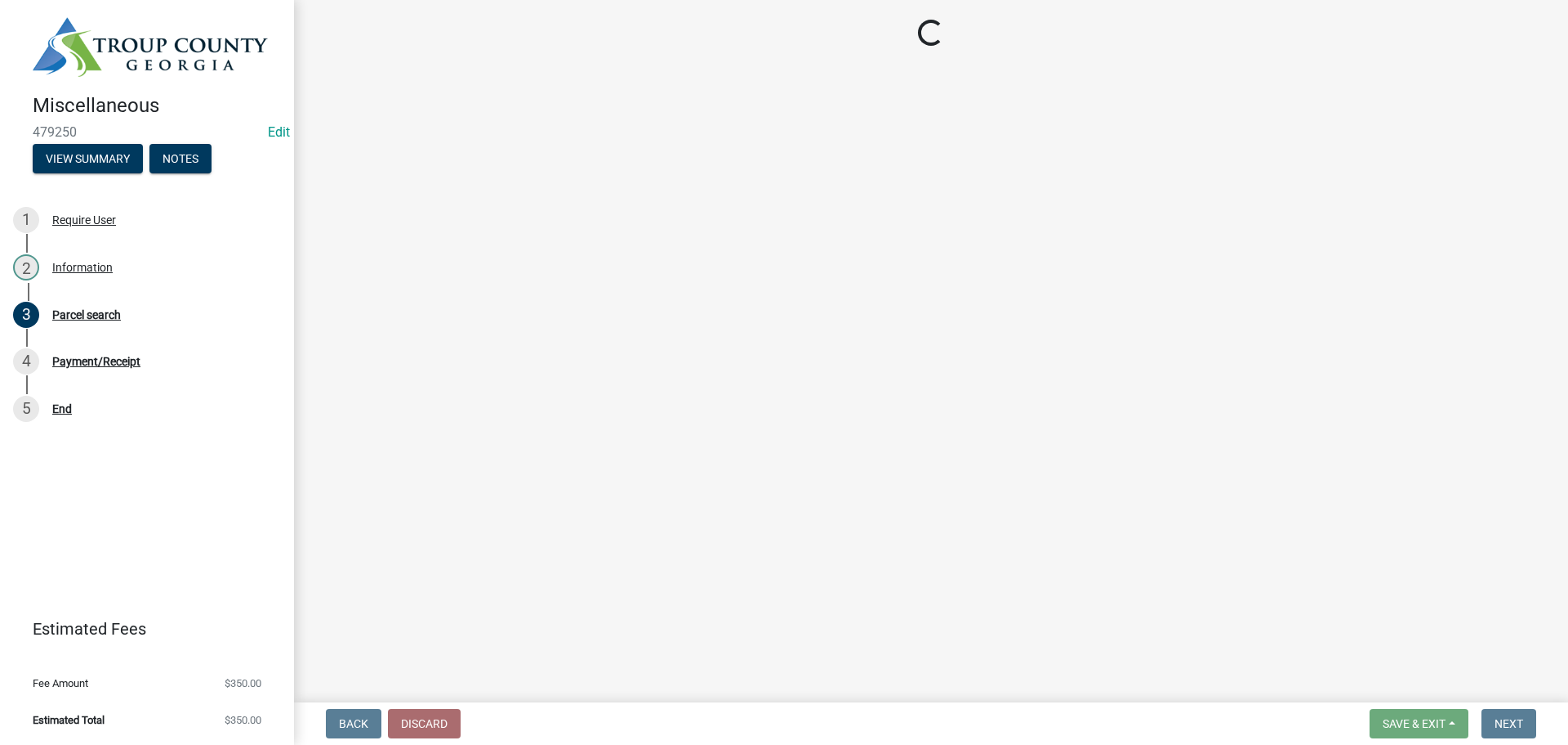
select select "3: 3"
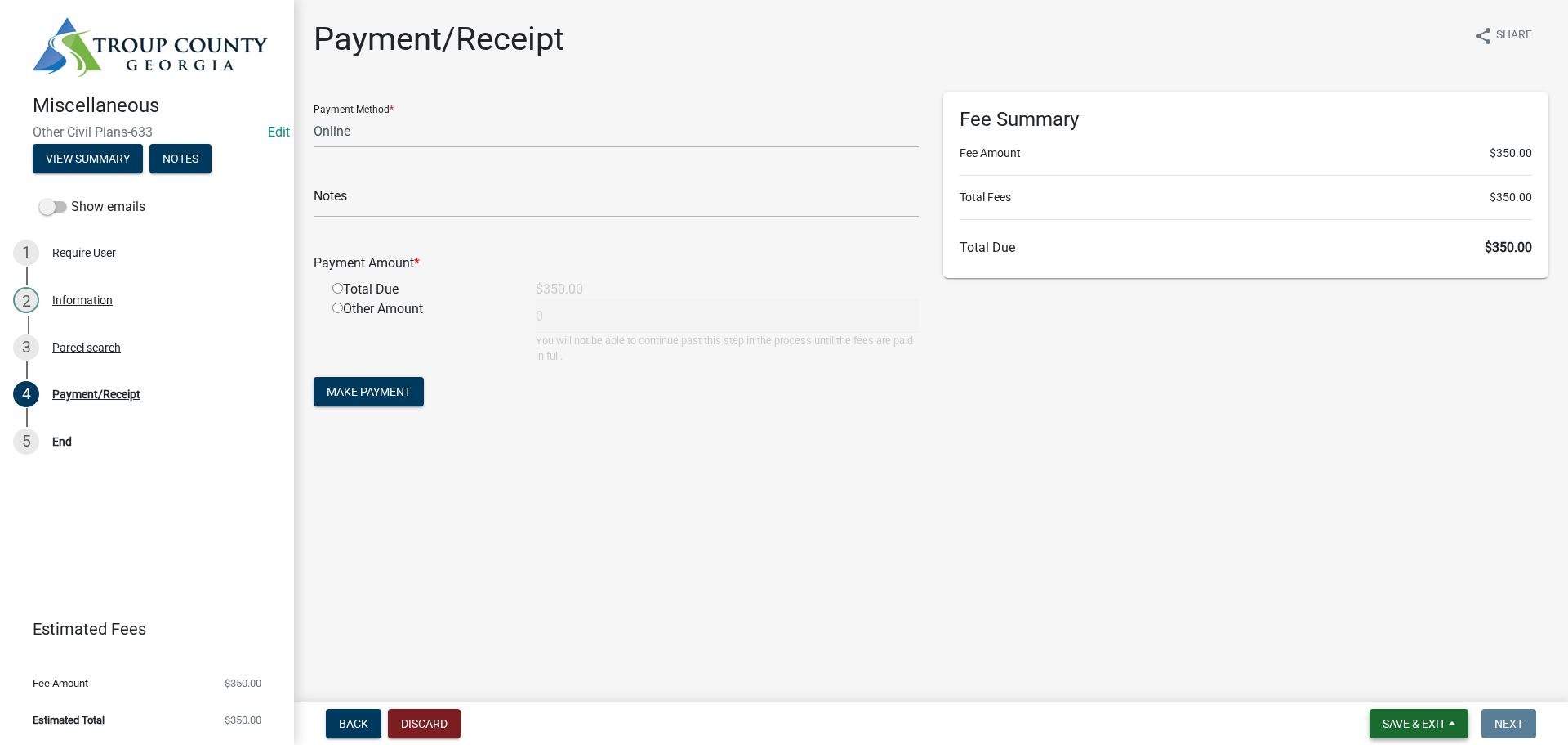
click at [1413, 723] on span "Save & Exit" at bounding box center [1414, 723] width 63 height 13
click at [1417, 684] on button "Save & Exit" at bounding box center [1403, 681] width 131 height 39
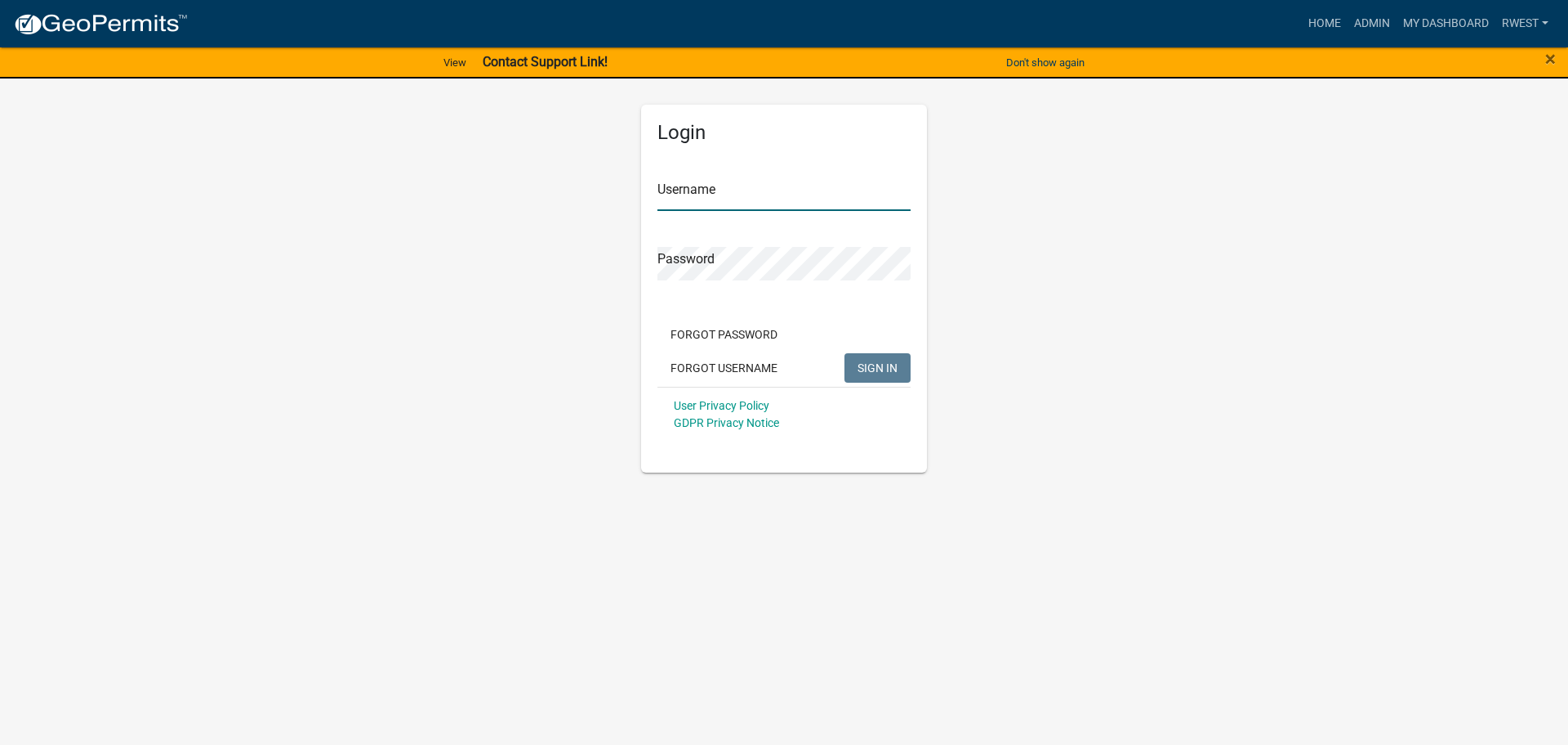
drag, startPoint x: 735, startPoint y: 189, endPoint x: 737, endPoint y: 197, distance: 8.2
click at [737, 189] on input "Username" at bounding box center [784, 193] width 253 height 34
type input "rwest"
click at [844, 353] on button "SIGN IN" at bounding box center [877, 368] width 66 height 29
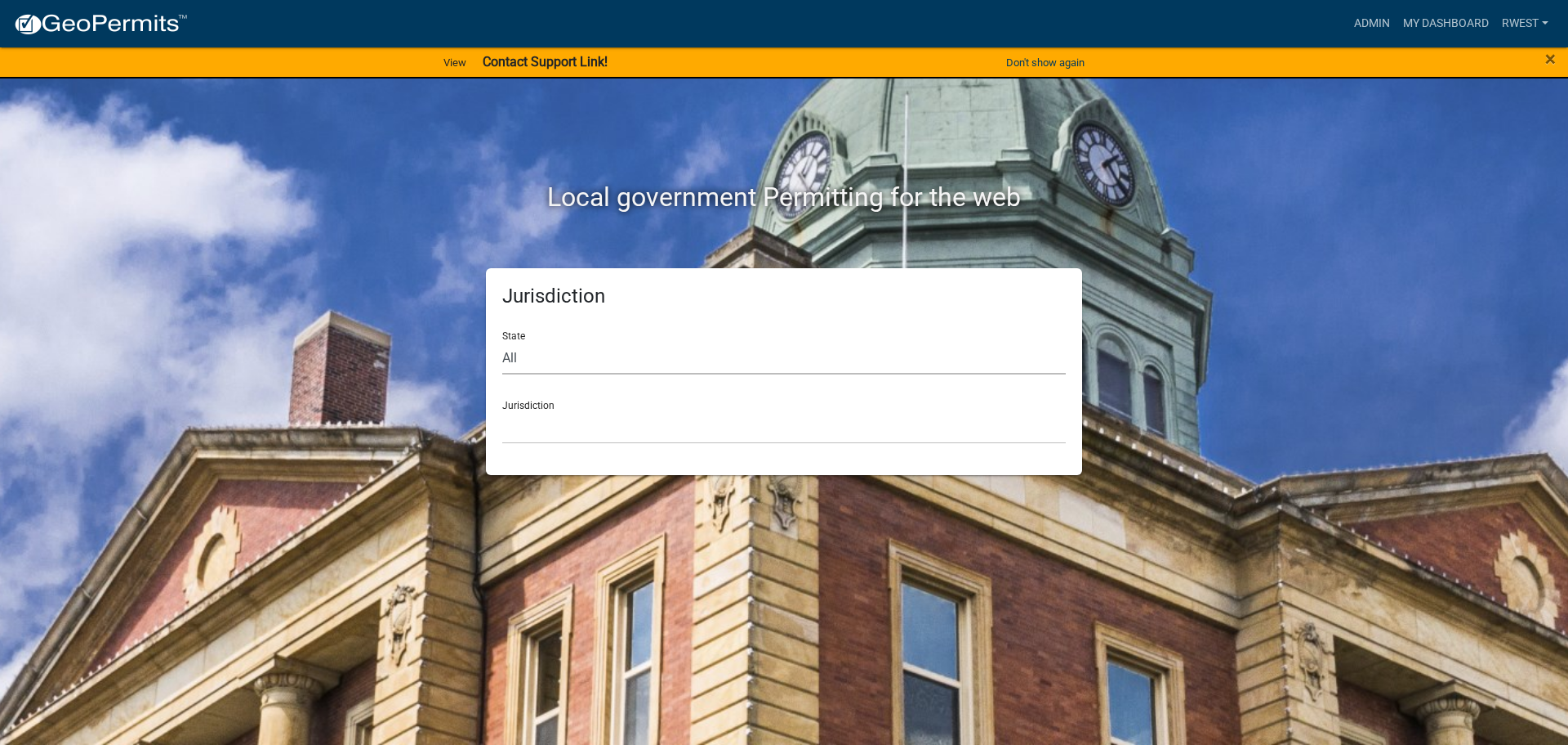
click at [531, 360] on select "All [US_STATE] [US_STATE] [US_STATE] [US_STATE] [US_STATE] [US_STATE] [US_STATE…" at bounding box center [784, 358] width 563 height 34
select select "[US_STATE]"
click at [502, 341] on select "All [US_STATE] [US_STATE] [US_STATE] [US_STATE] [US_STATE] [US_STATE] [US_STATE…" at bounding box center [784, 358] width 563 height 34
click at [541, 434] on select "[GEOGRAPHIC_DATA], [US_STATE][PERSON_NAME][GEOGRAPHIC_DATA], [US_STATE][PERSON_…" at bounding box center [784, 426] width 563 height 34
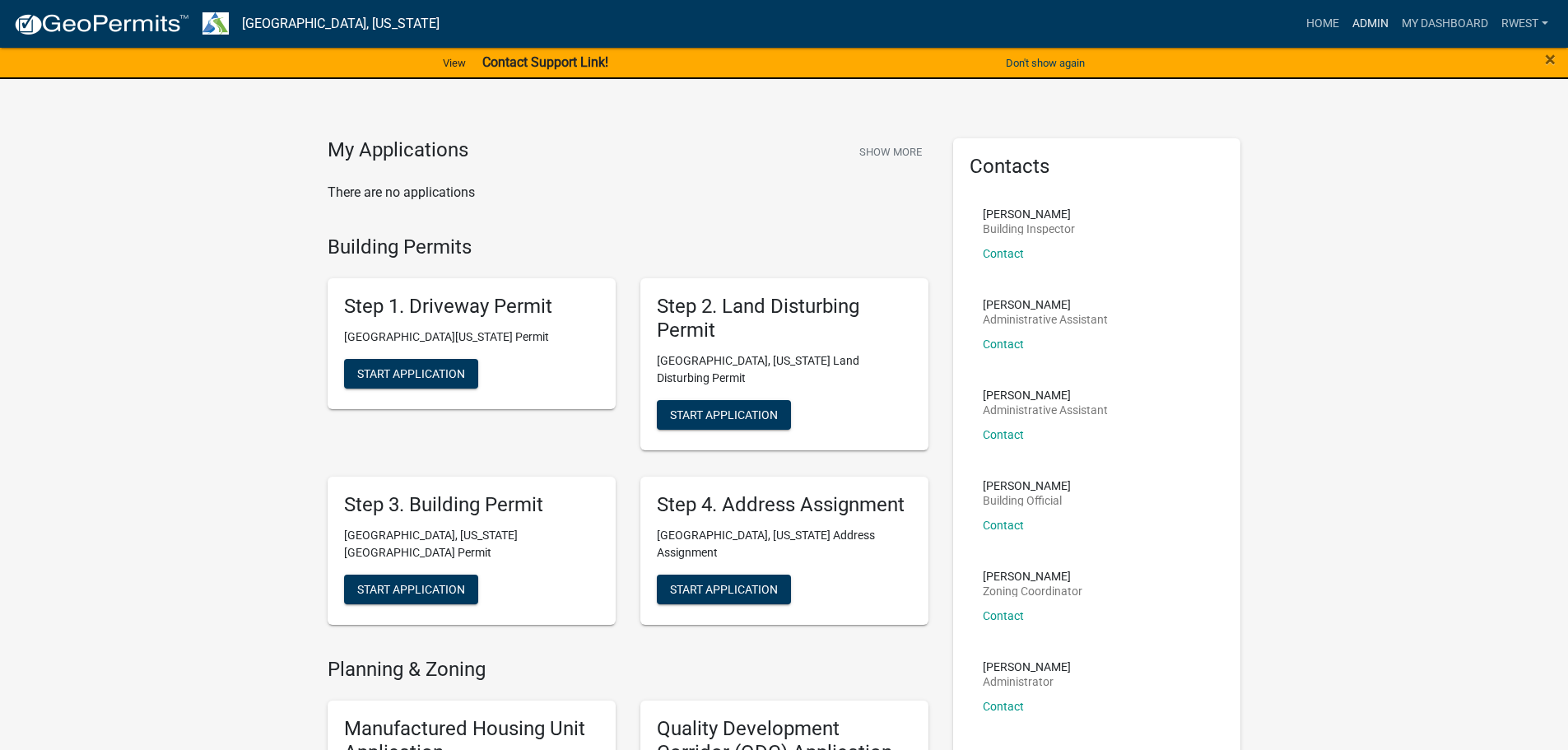
click at [1368, 29] on link "Admin" at bounding box center [1371, 24] width 49 height 31
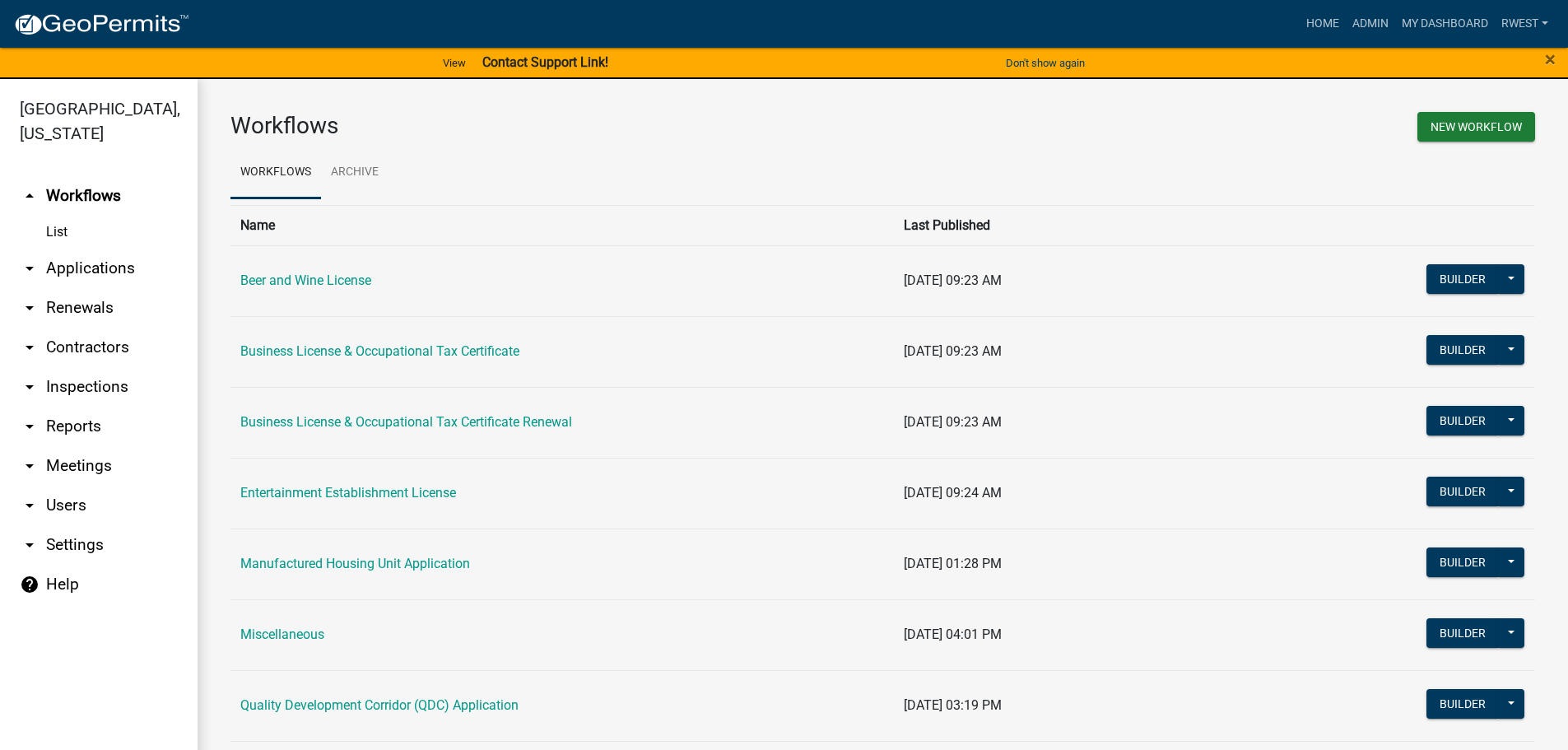
click at [106, 248] on link "arrow_drop_down Applications" at bounding box center [99, 268] width 197 height 39
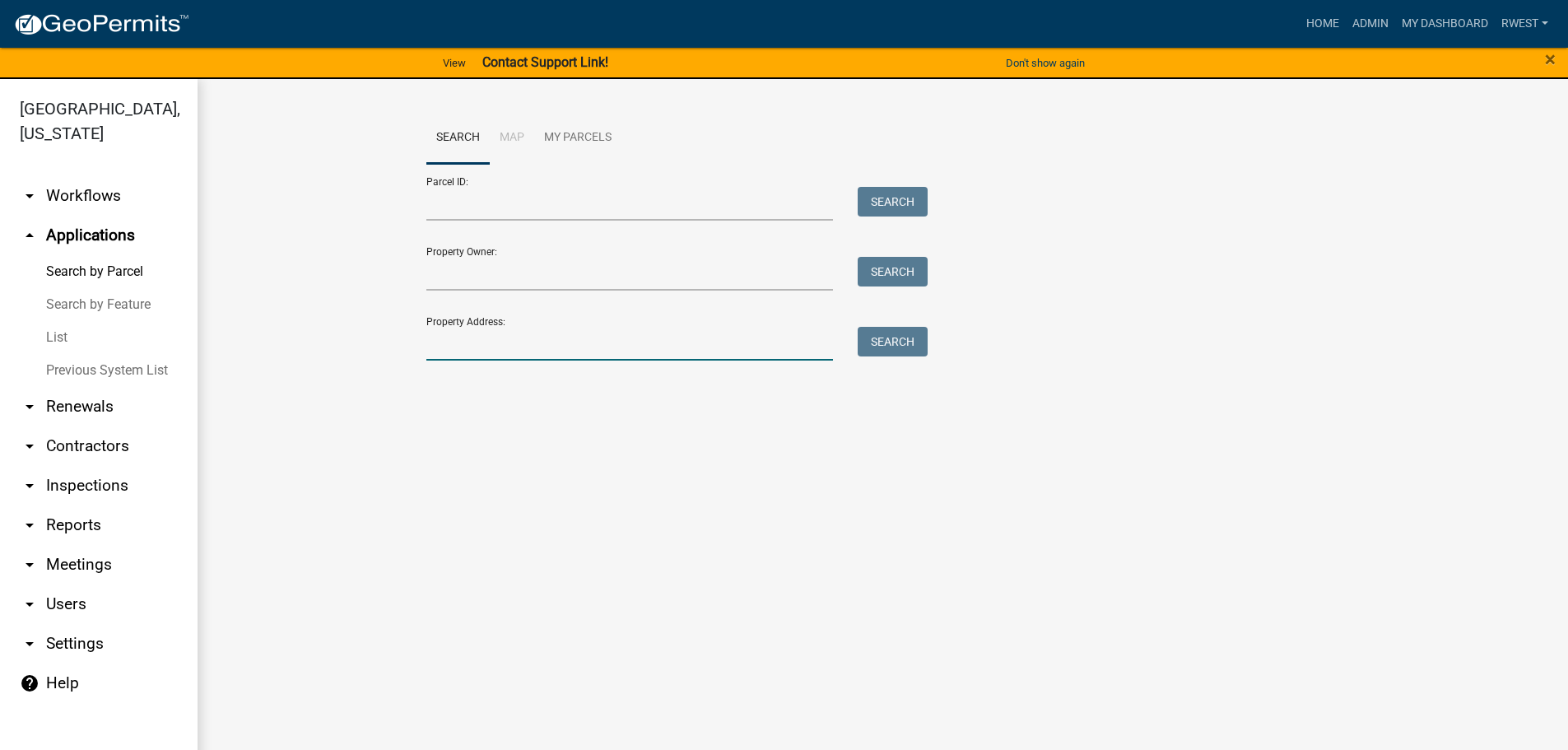
drag, startPoint x: 465, startPoint y: 348, endPoint x: 453, endPoint y: 348, distance: 12.0
click at [461, 348] on input "Property Address:" at bounding box center [630, 343] width 408 height 34
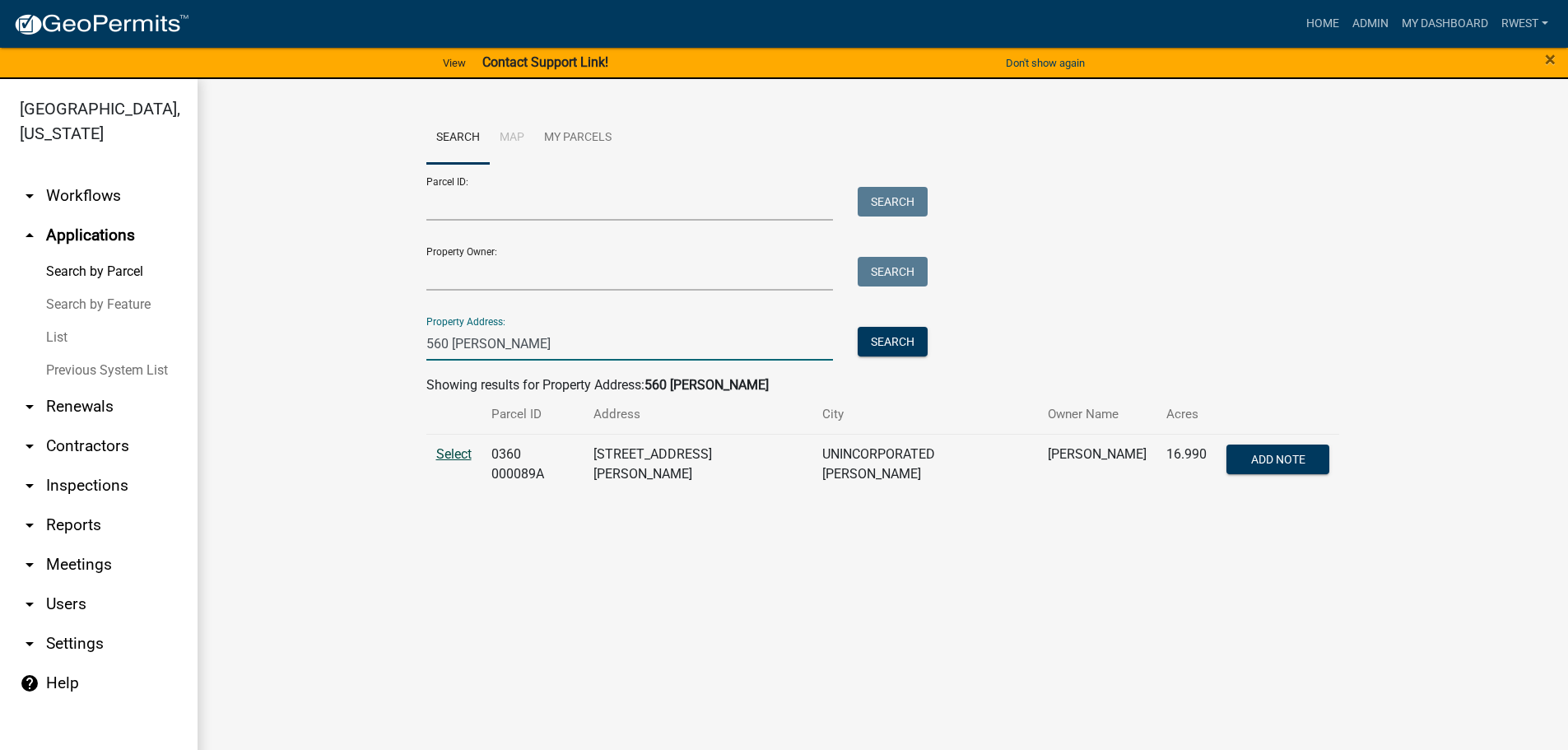
type input "560 [PERSON_NAME]"
click at [460, 457] on span "Select" at bounding box center [453, 453] width 36 height 16
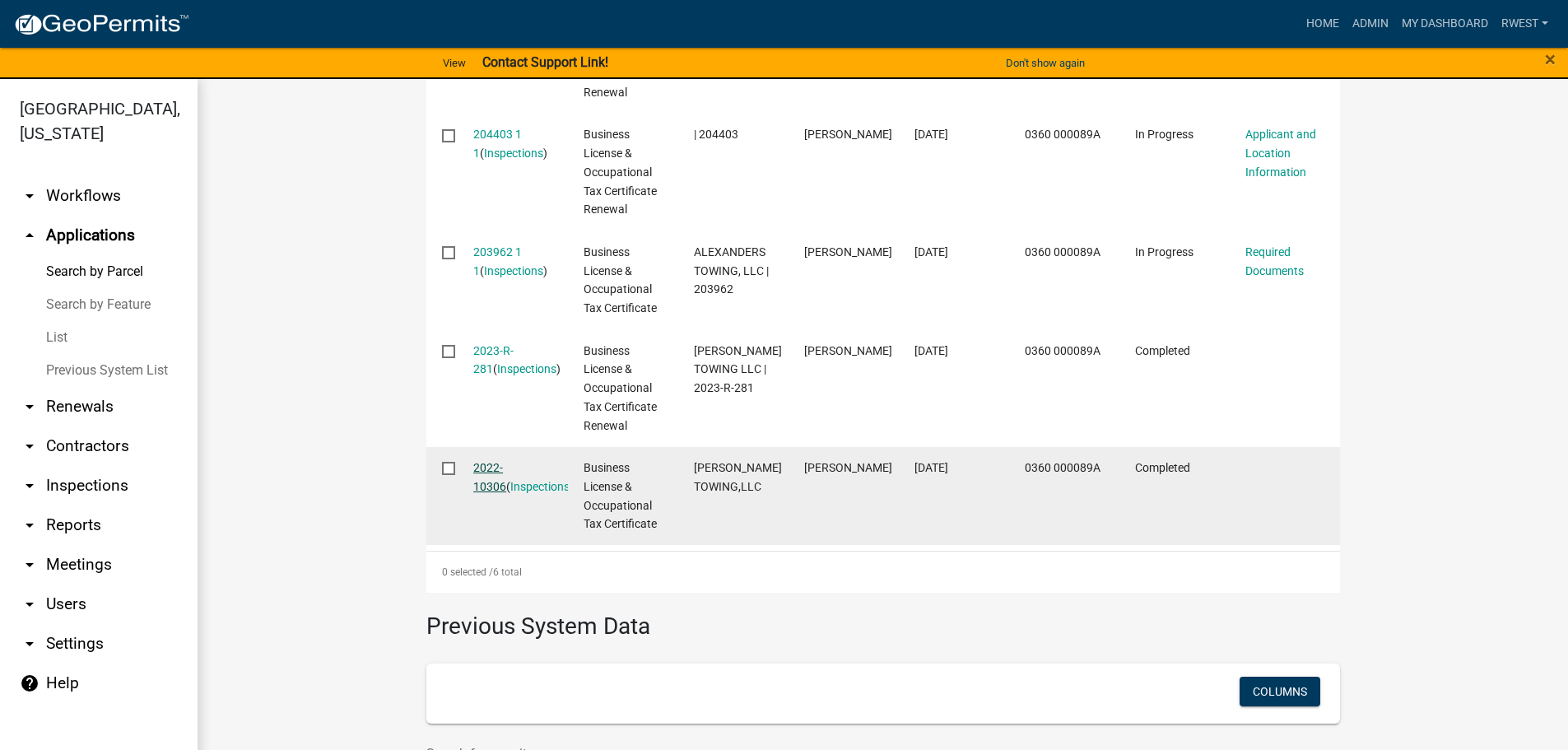
scroll to position [329, 0]
